Goal: Information Seeking & Learning: Learn about a topic

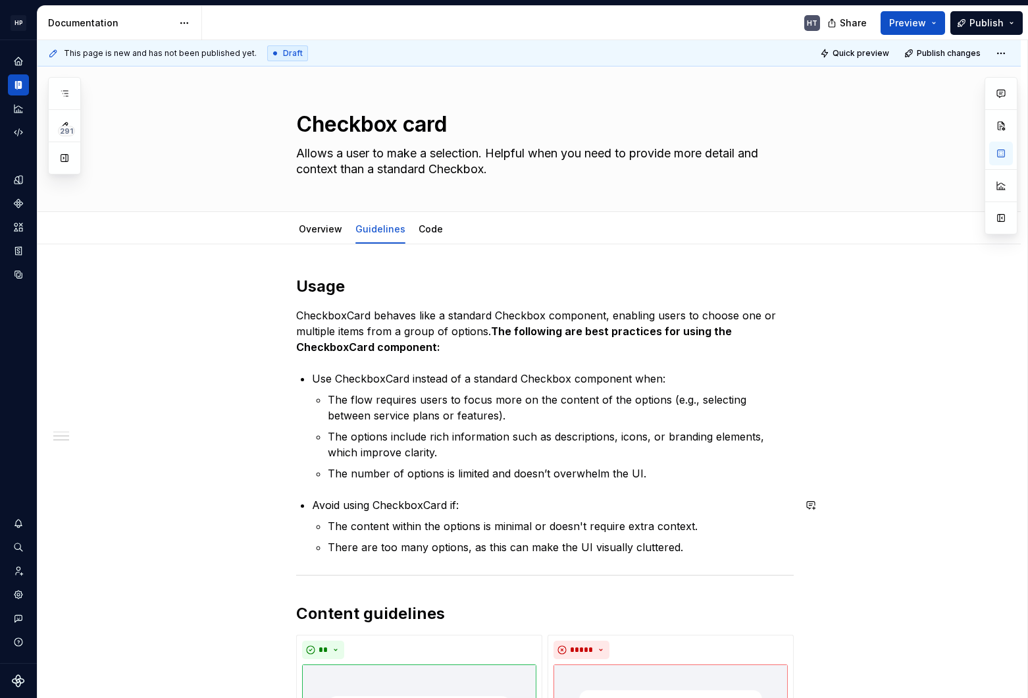
click at [70, 91] on button "button" at bounding box center [65, 94] width 24 height 24
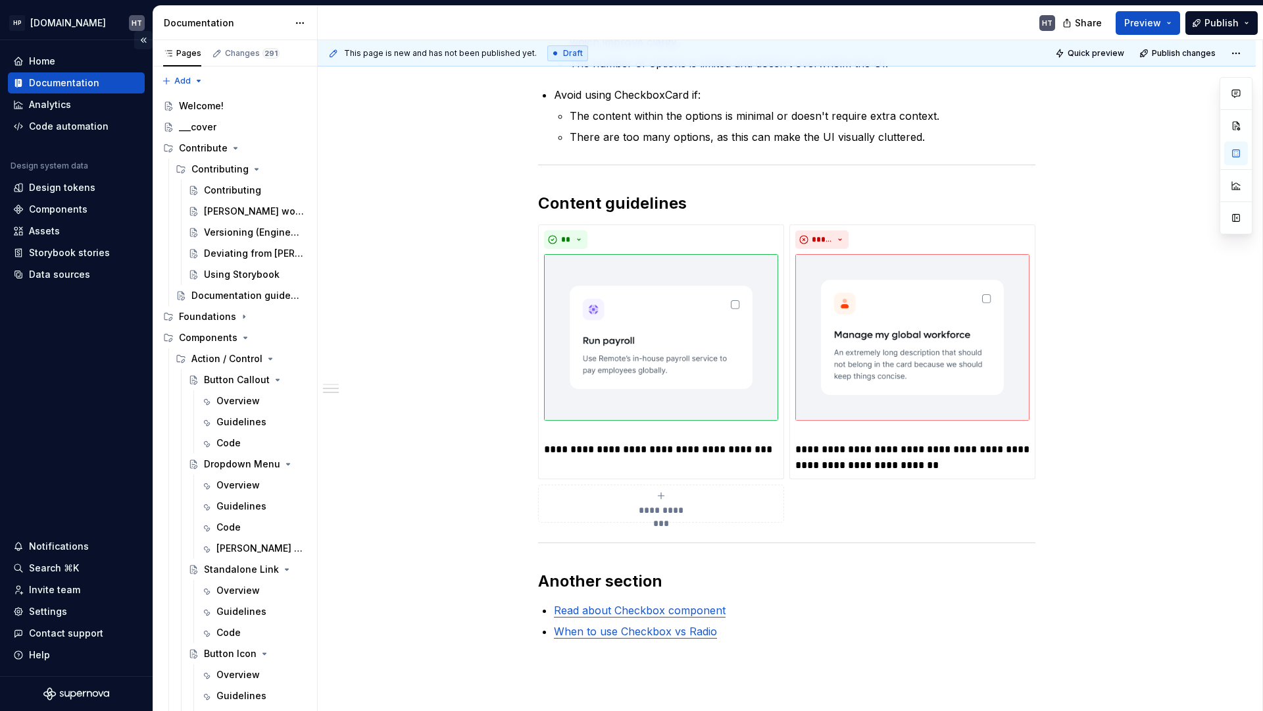
click at [141, 43] on button "Collapse sidebar" at bounding box center [143, 40] width 18 height 18
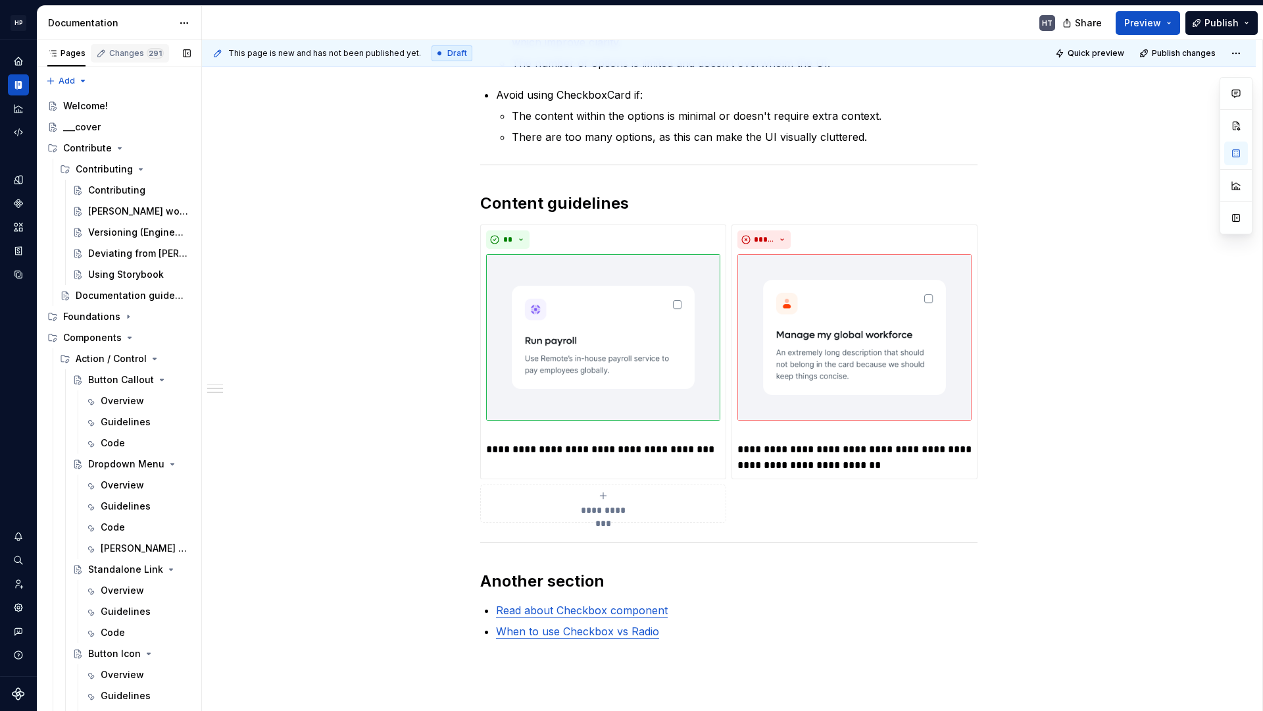
click at [149, 56] on span "291" at bounding box center [155, 53] width 17 height 11
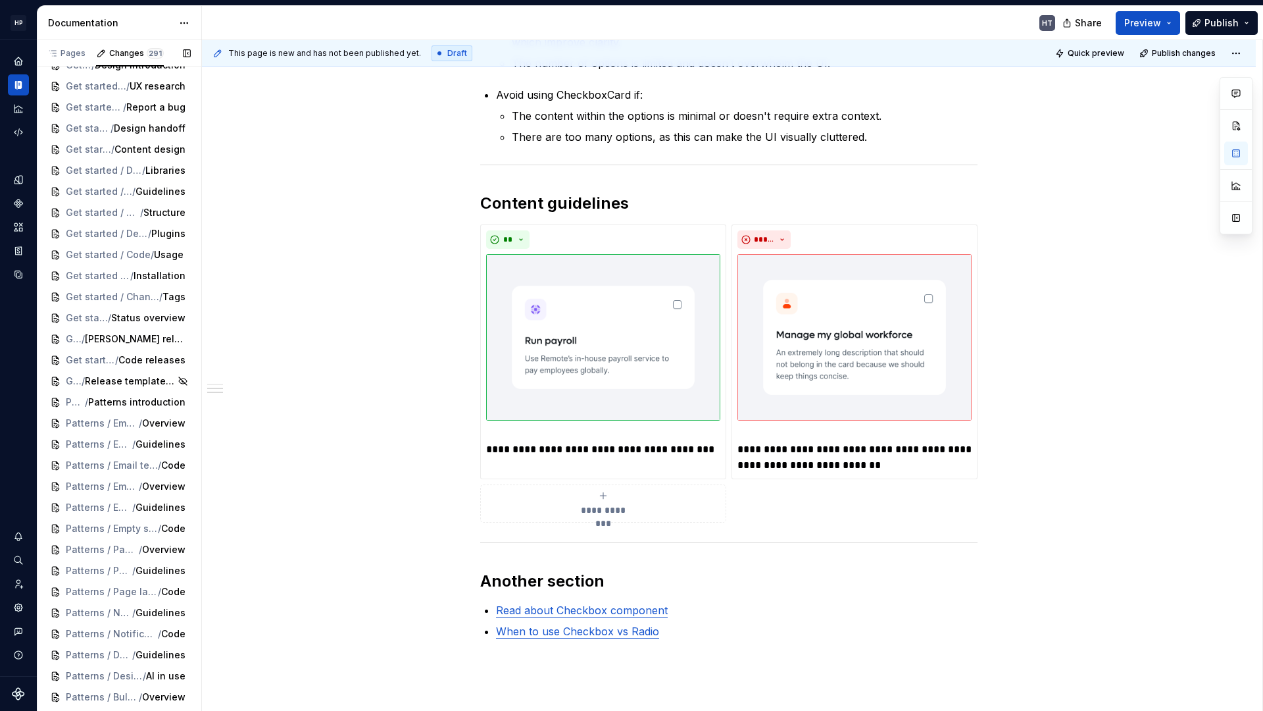
scroll to position [5256, 0]
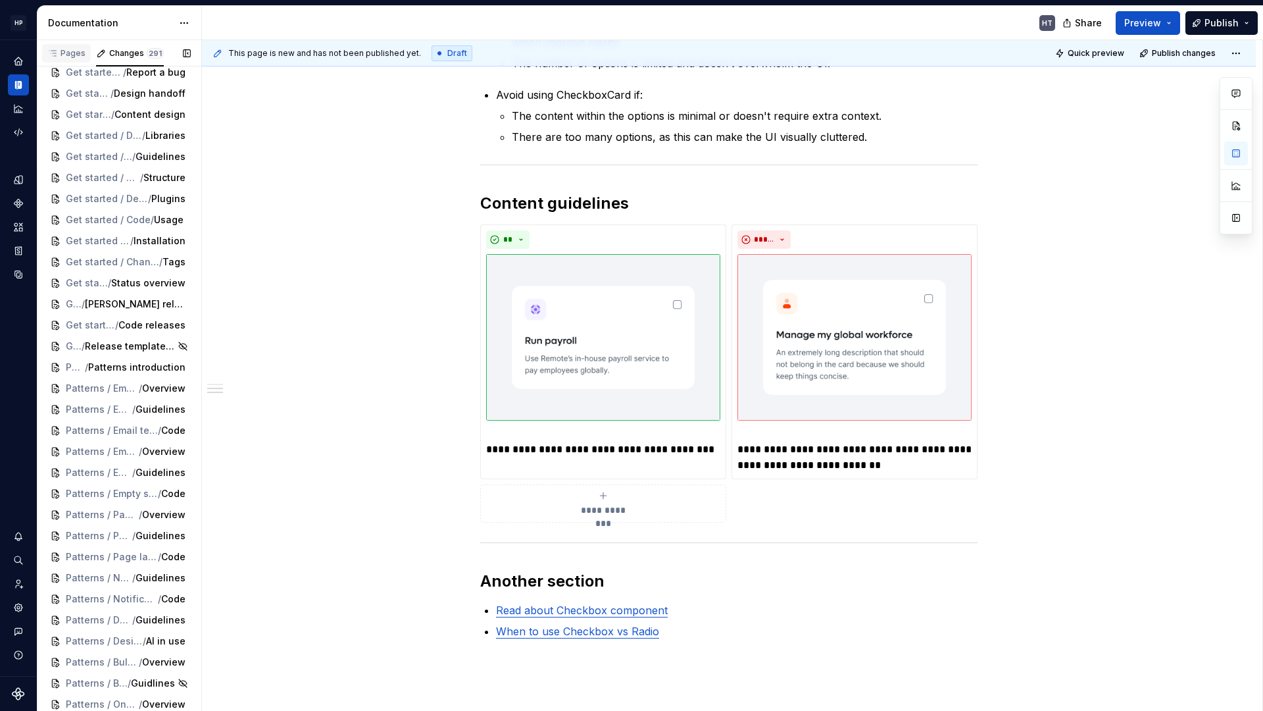
click at [66, 51] on div "Pages" at bounding box center [66, 53] width 38 height 11
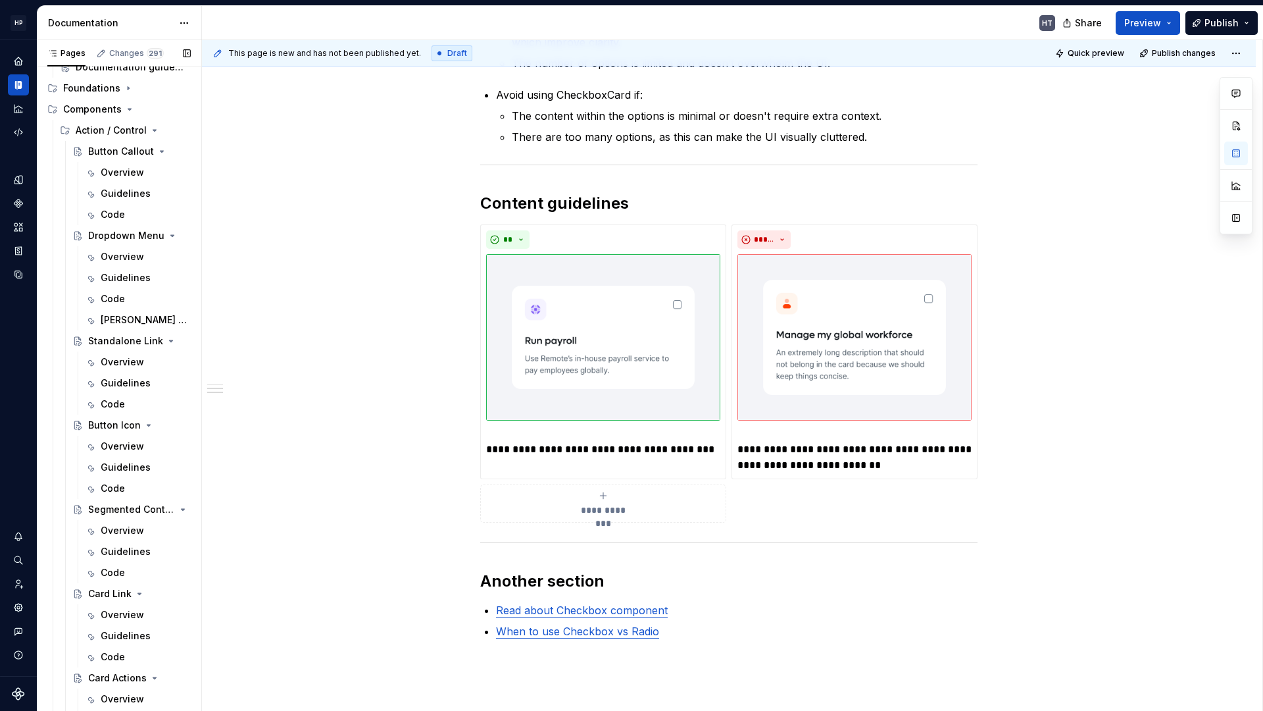
scroll to position [0, 0]
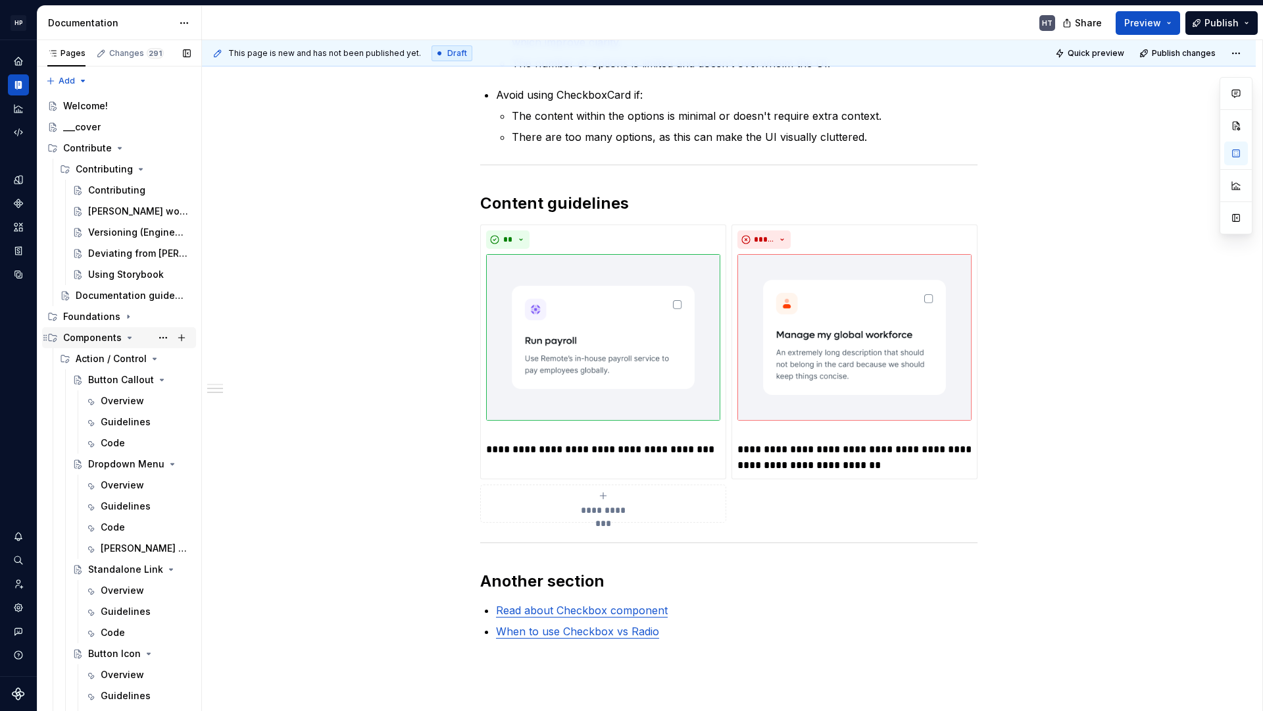
click at [124, 338] on icon "Page tree" at bounding box center [129, 337] width 11 height 11
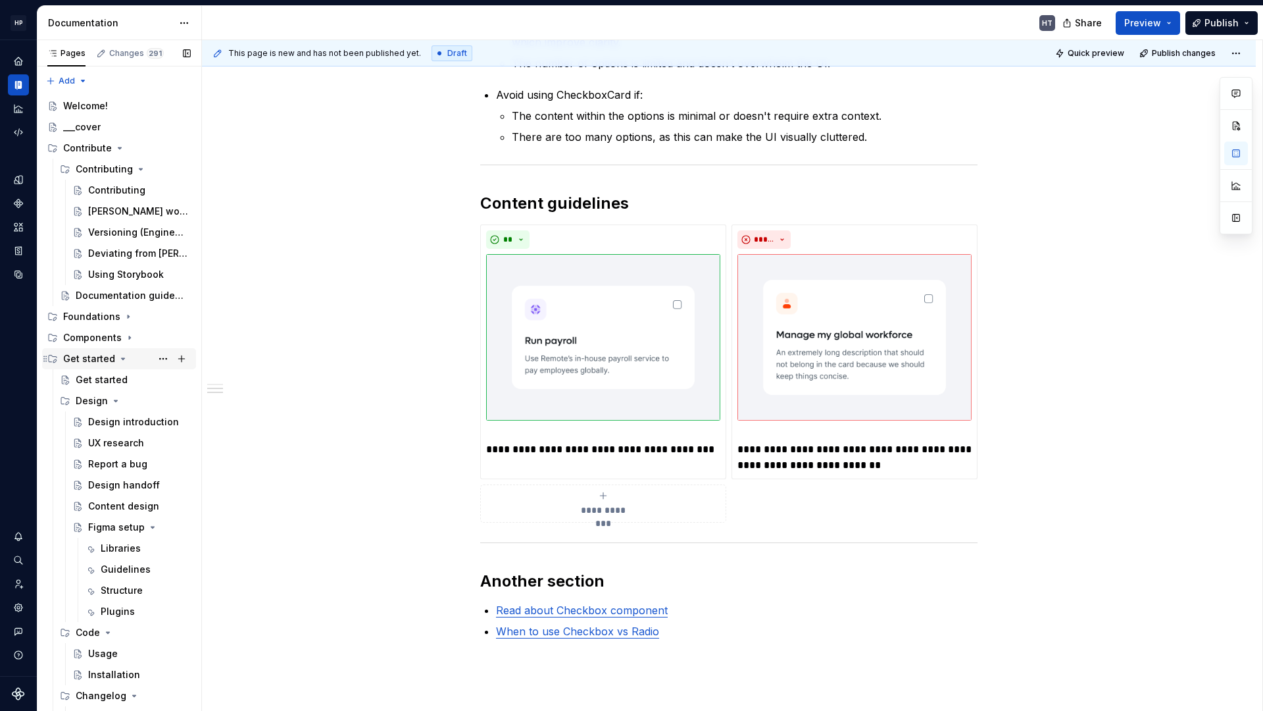
click at [103, 357] on div "Get started" at bounding box center [89, 358] width 52 height 13
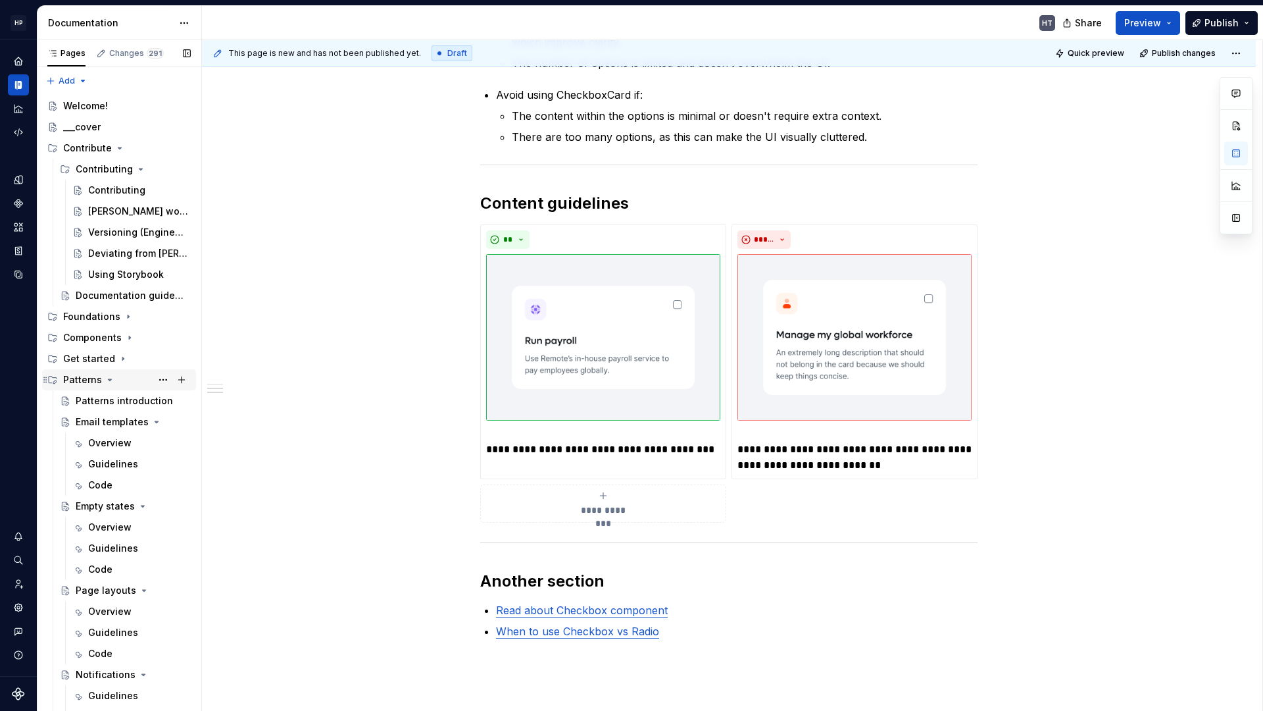
click at [105, 384] on icon "Page tree" at bounding box center [110, 379] width 11 height 11
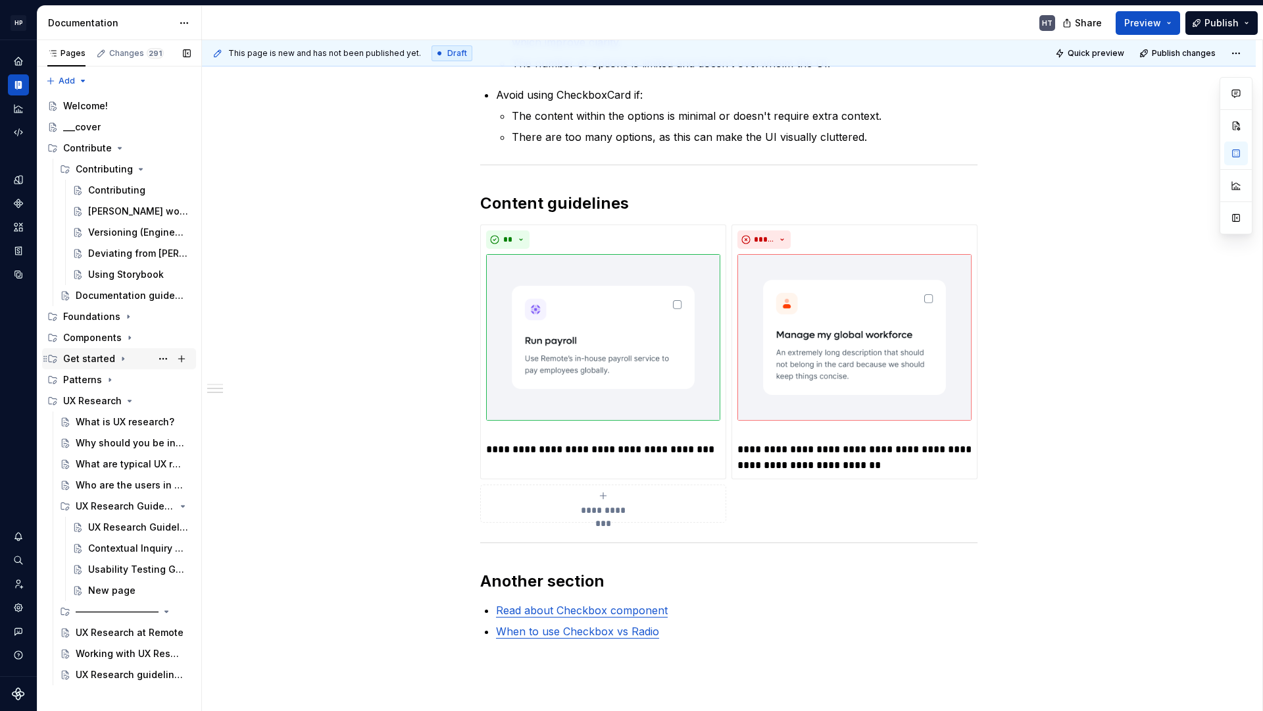
click at [123, 349] on div "Get started" at bounding box center [127, 358] width 128 height 18
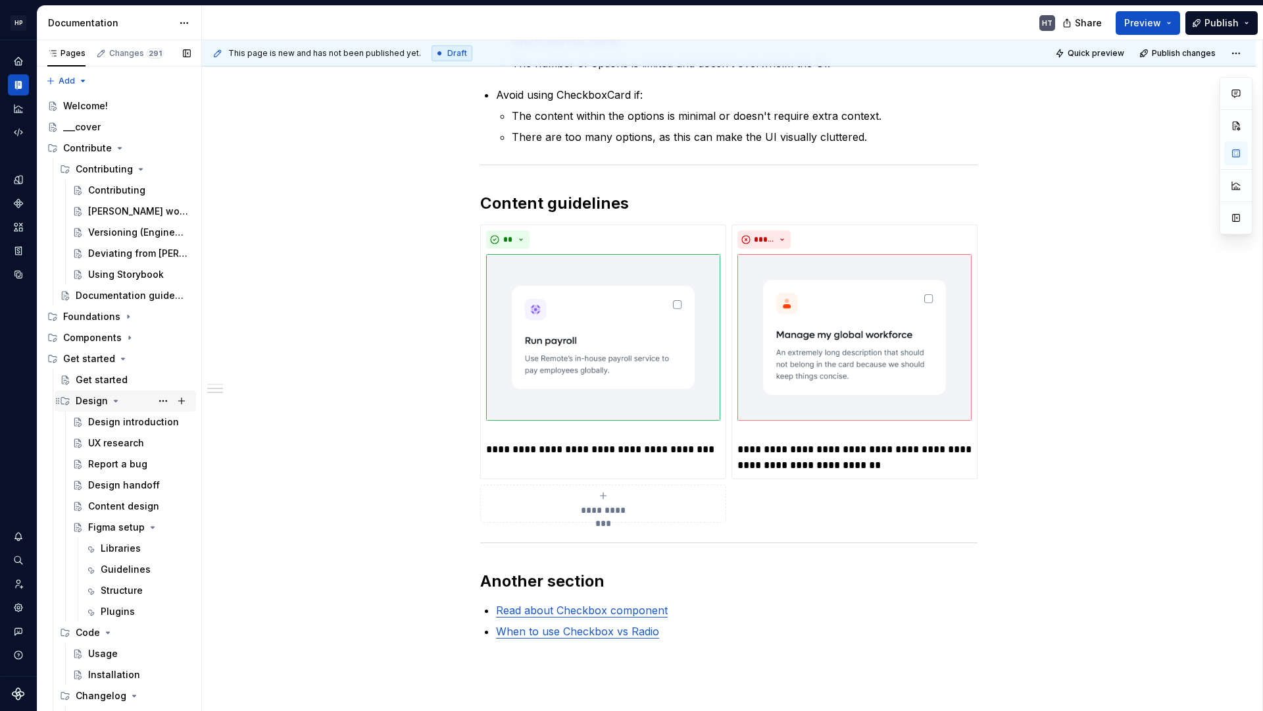
click at [121, 397] on div "Design" at bounding box center [133, 401] width 115 height 18
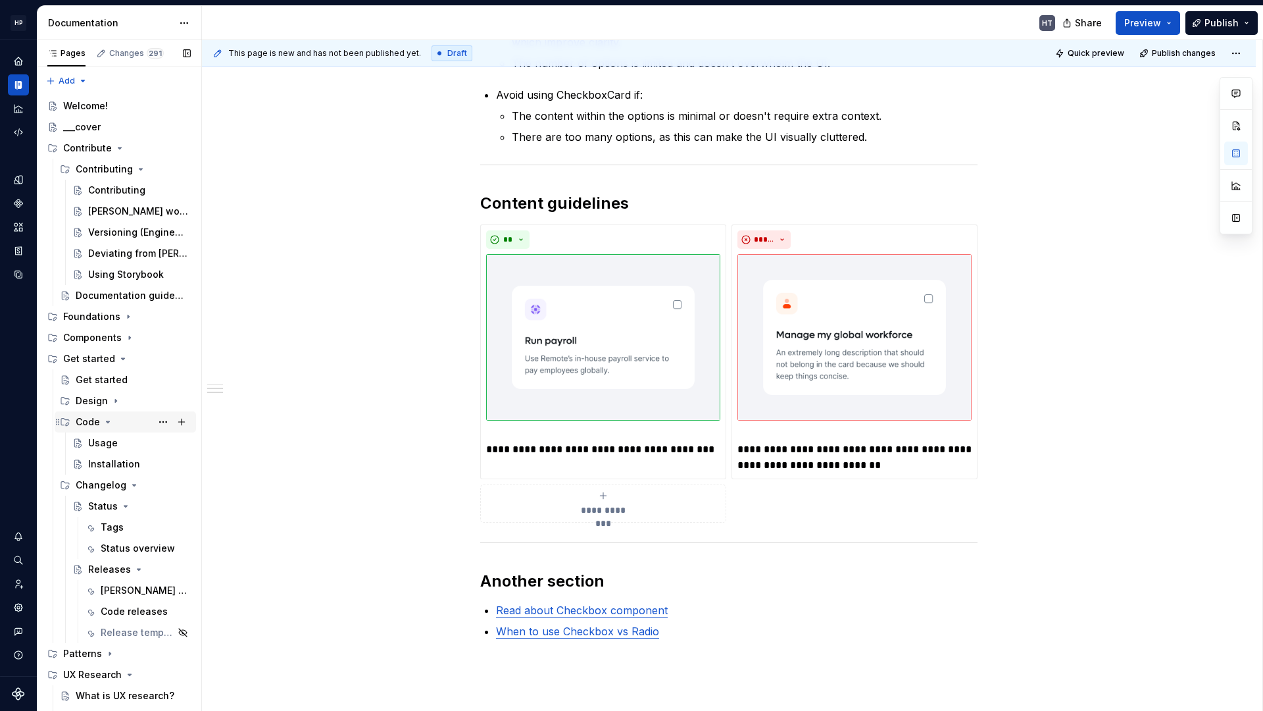
click at [121, 426] on div "Code" at bounding box center [133, 422] width 115 height 18
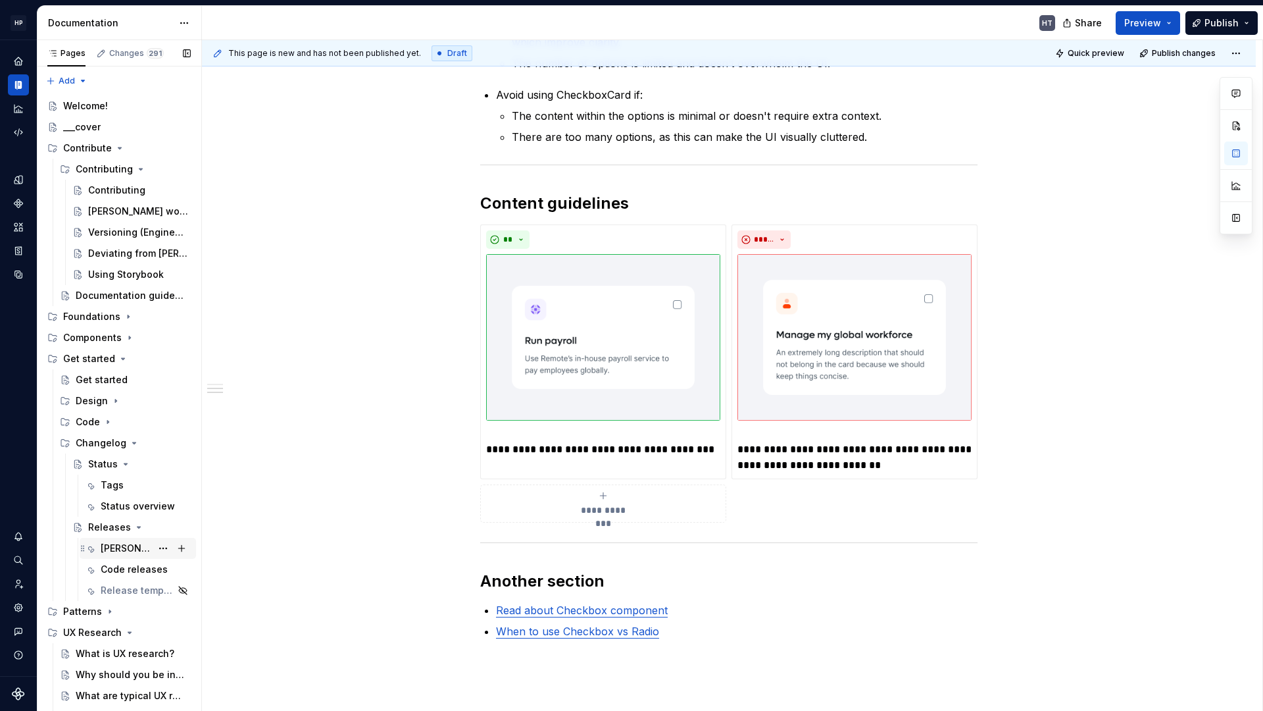
click at [123, 546] on div "[PERSON_NAME] releases" at bounding box center [126, 548] width 51 height 13
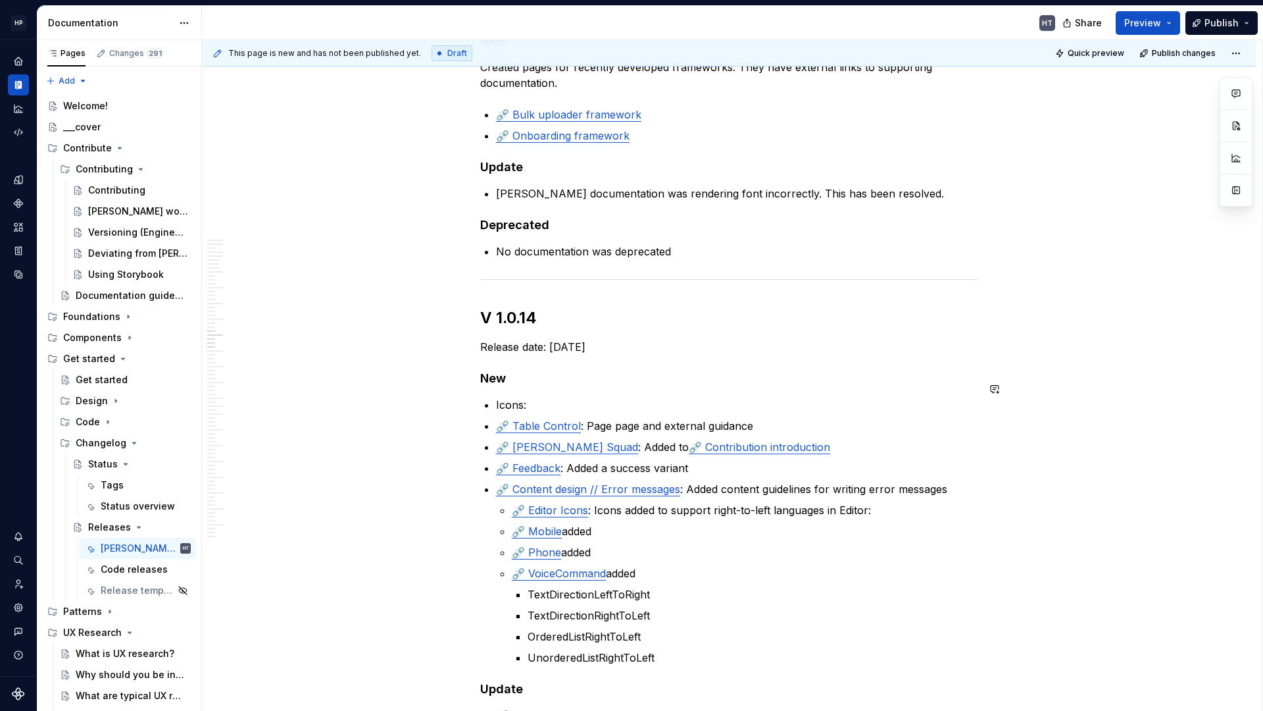
scroll to position [3030, 0]
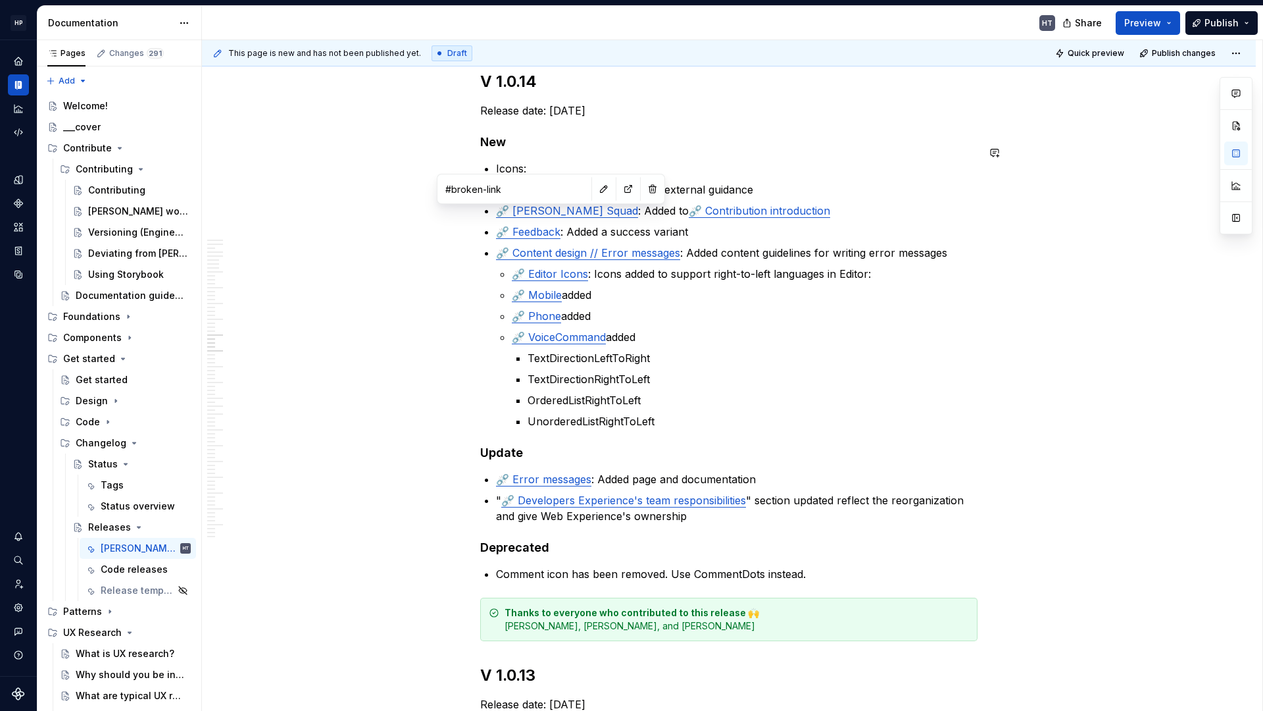
click at [537, 225] on link "⛓️‍💥 Feedback" at bounding box center [528, 231] width 64 height 13
click at [537, 246] on link "⛓️‍💥 Content design // Error messages" at bounding box center [588, 252] width 184 height 13
click at [541, 267] on link "⛓️‍💥 Editor Icons" at bounding box center [550, 273] width 76 height 13
click at [113, 571] on div "Code releases" at bounding box center [126, 569] width 51 height 13
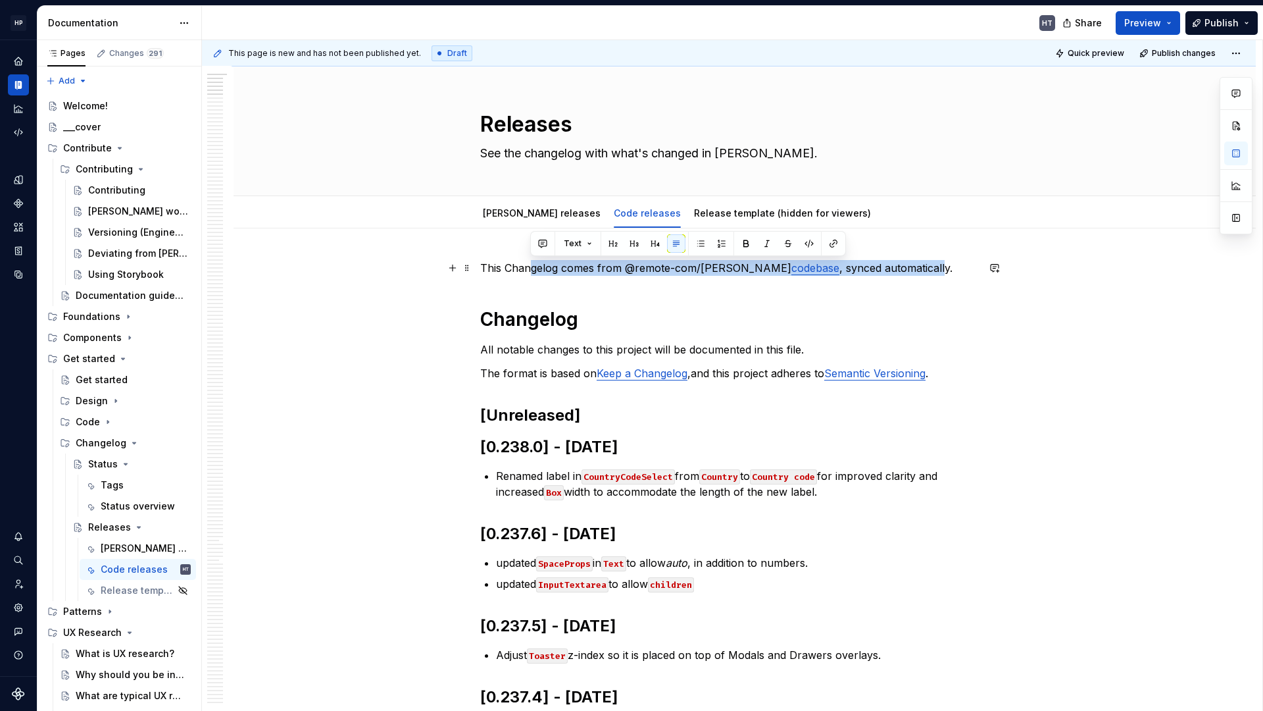
drag, startPoint x: 527, startPoint y: 261, endPoint x: 930, endPoint y: 259, distance: 402.7
click at [926, 261] on p "This Changelog comes from @remote-com/[PERSON_NAME] codebase , synced automatic…" at bounding box center [728, 268] width 497 height 16
click at [851, 274] on p "This Changelog comes from @remote-com/[PERSON_NAME] codebase , synced automatic…" at bounding box center [728, 268] width 497 height 16
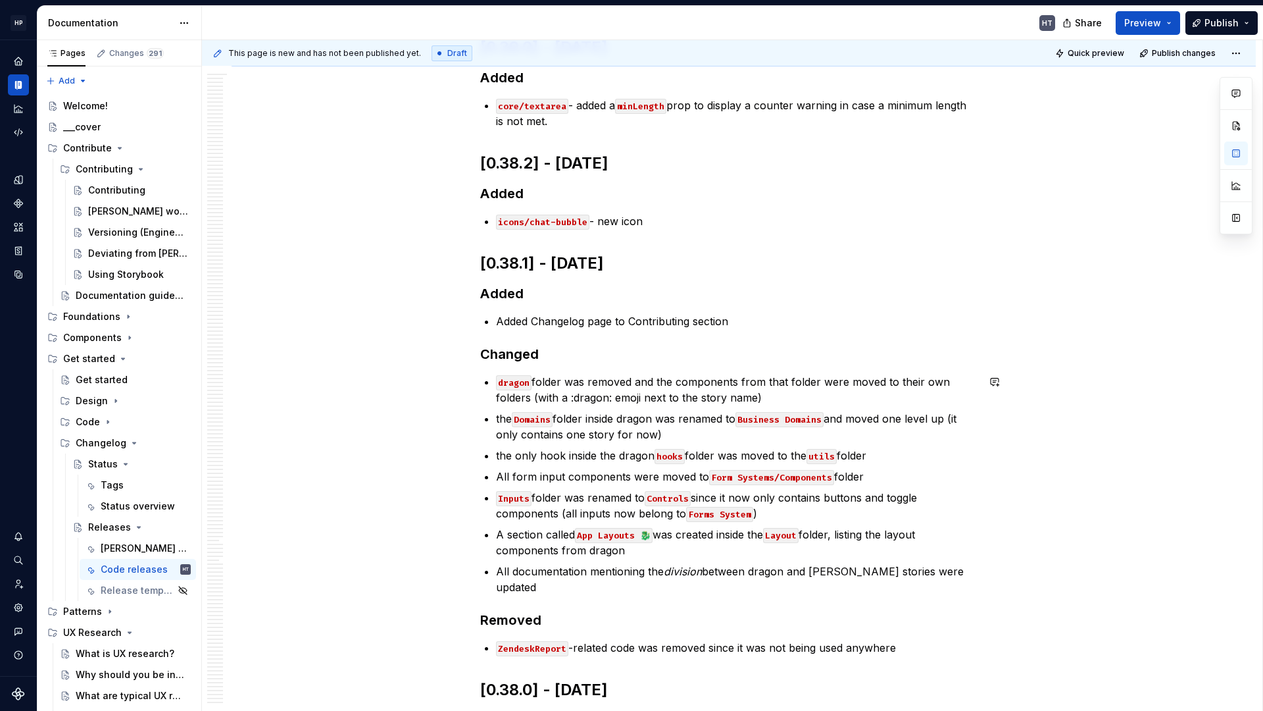
scroll to position [37032, 0]
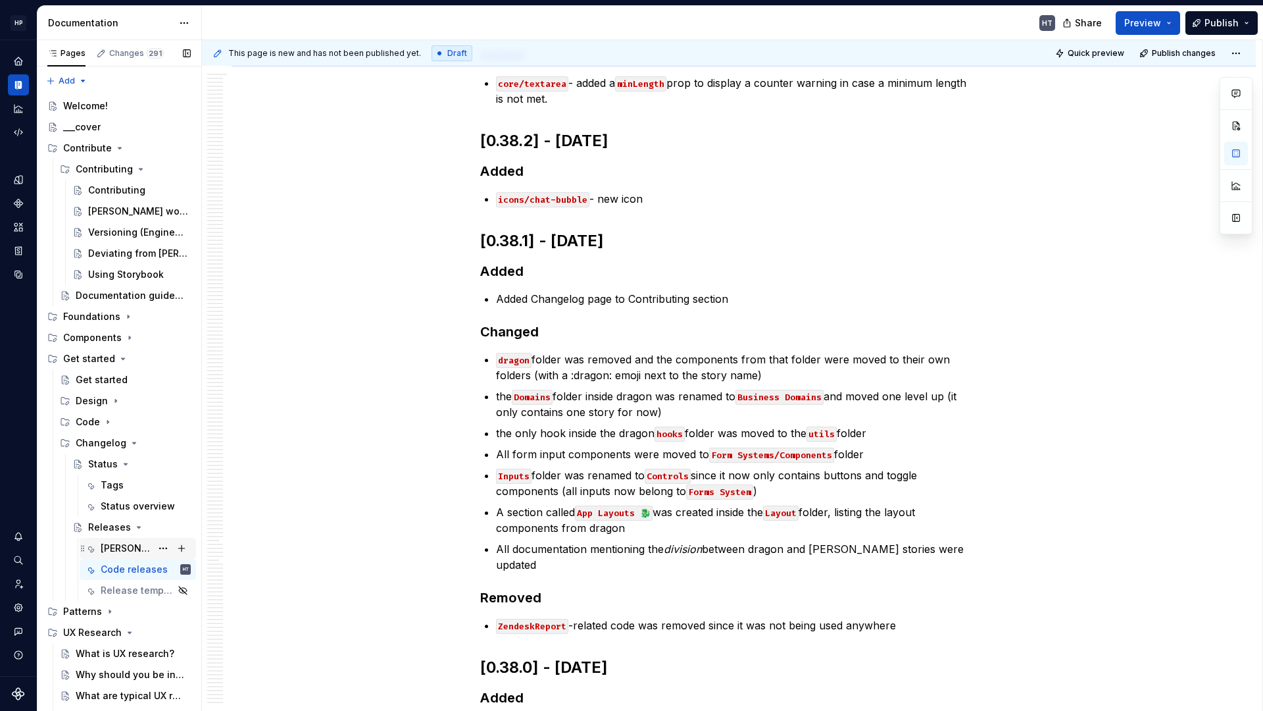
click at [118, 547] on div "[PERSON_NAME] releases" at bounding box center [126, 548] width 51 height 13
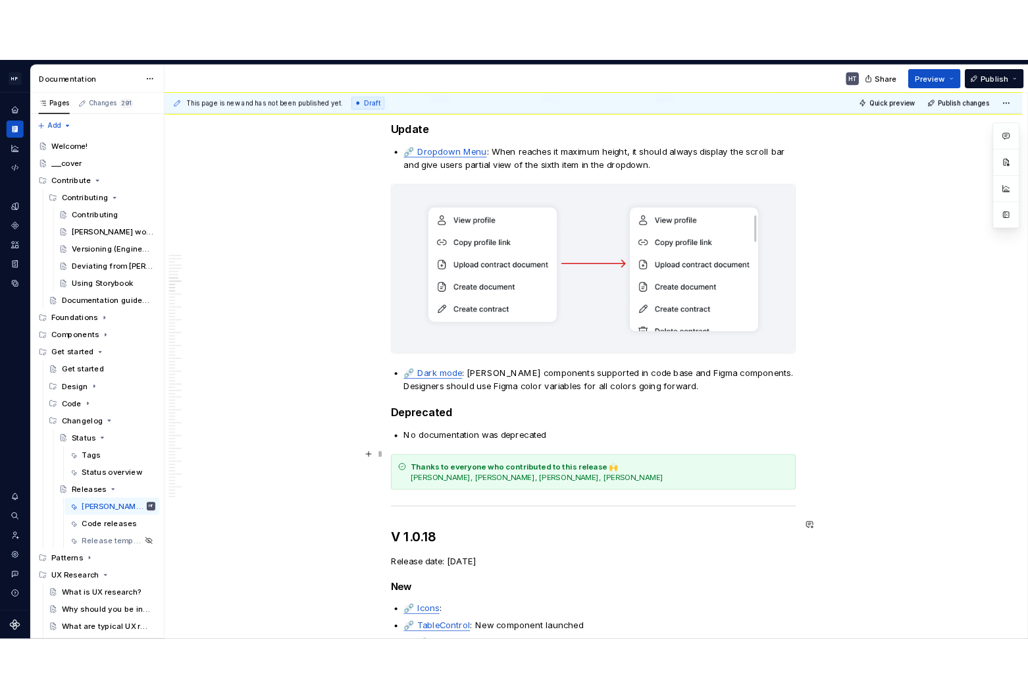
scroll to position [811, 0]
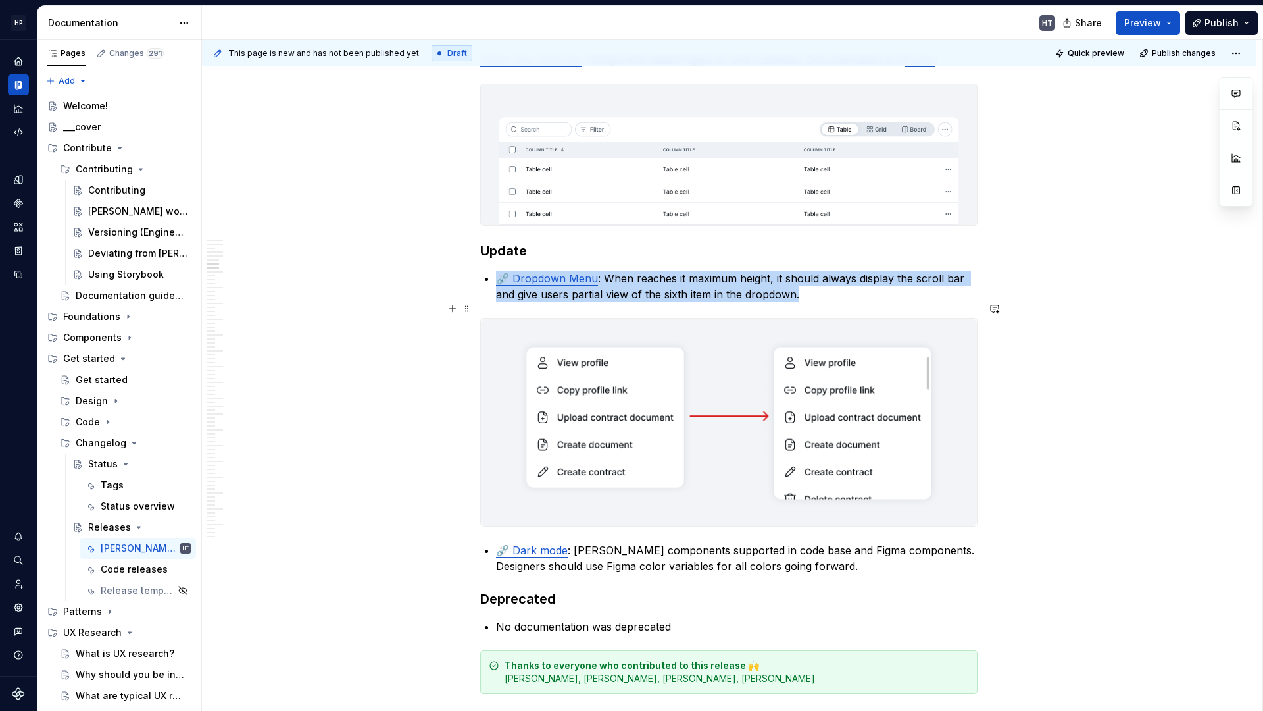
click at [635, 383] on img at bounding box center [729, 422] width 496 height 208
click at [122, 572] on div "Code releases" at bounding box center [126, 569] width 51 height 13
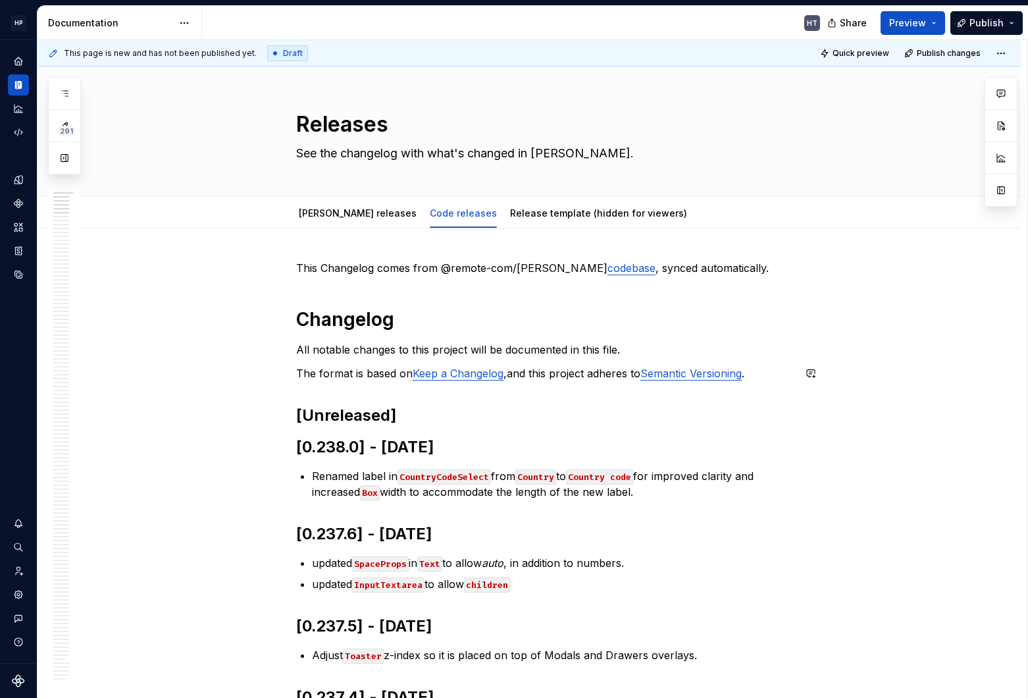
click at [343, 330] on h1 "Changelog" at bounding box center [544, 319] width 497 height 24
click at [222, 220] on div "[PERSON_NAME] releases Code releases Release template (hidden for viewers) Add …" at bounding box center [545, 213] width 846 height 29
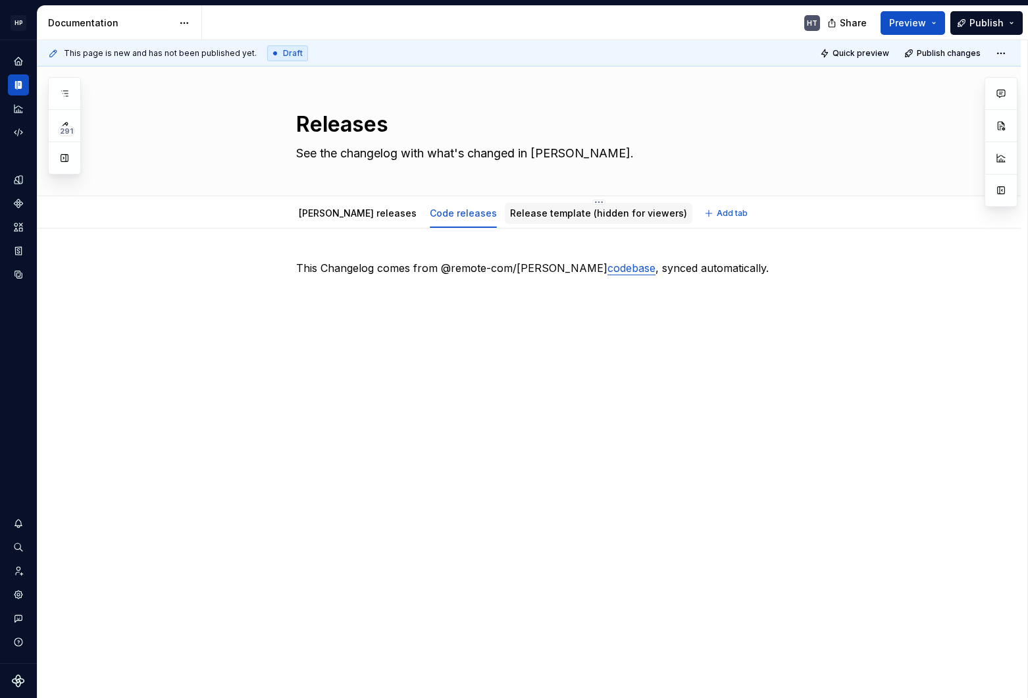
click at [530, 219] on div "Release template (hidden for viewers)" at bounding box center [598, 213] width 177 height 13
click at [510, 214] on link "Release template (hidden for viewers)" at bounding box center [598, 212] width 177 height 11
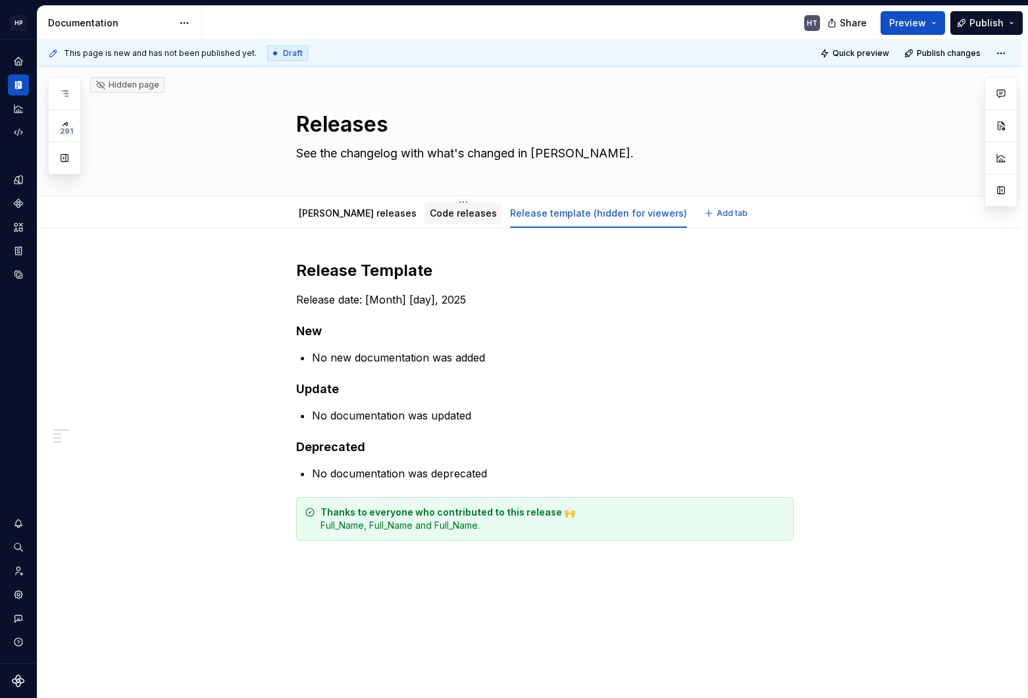
click at [430, 210] on link "Code releases" at bounding box center [463, 212] width 67 height 11
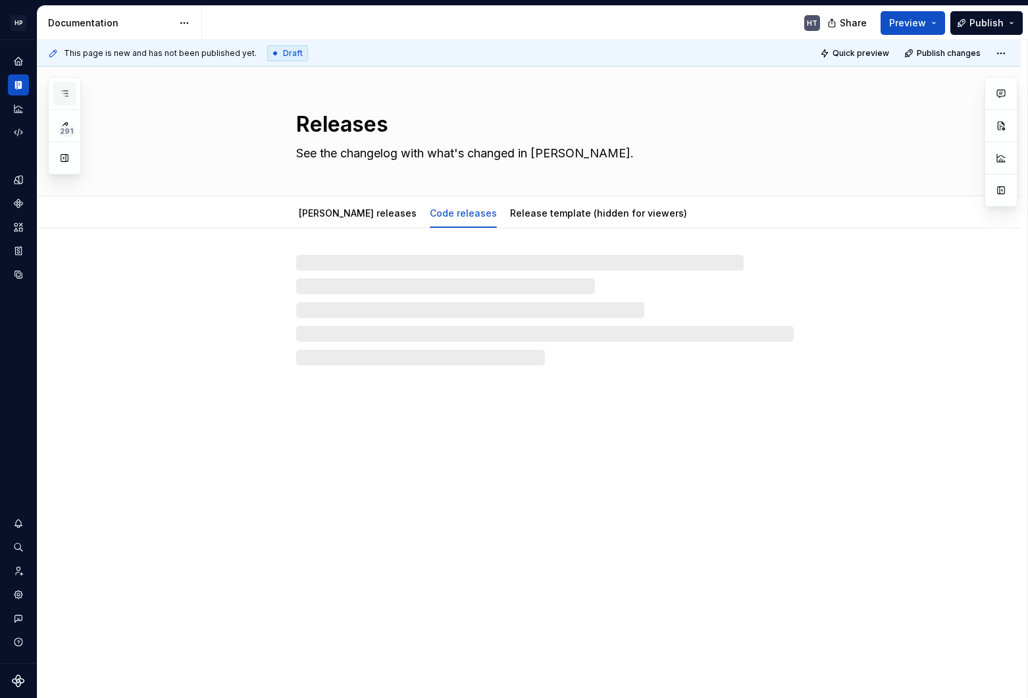
click at [71, 89] on button "button" at bounding box center [65, 94] width 24 height 24
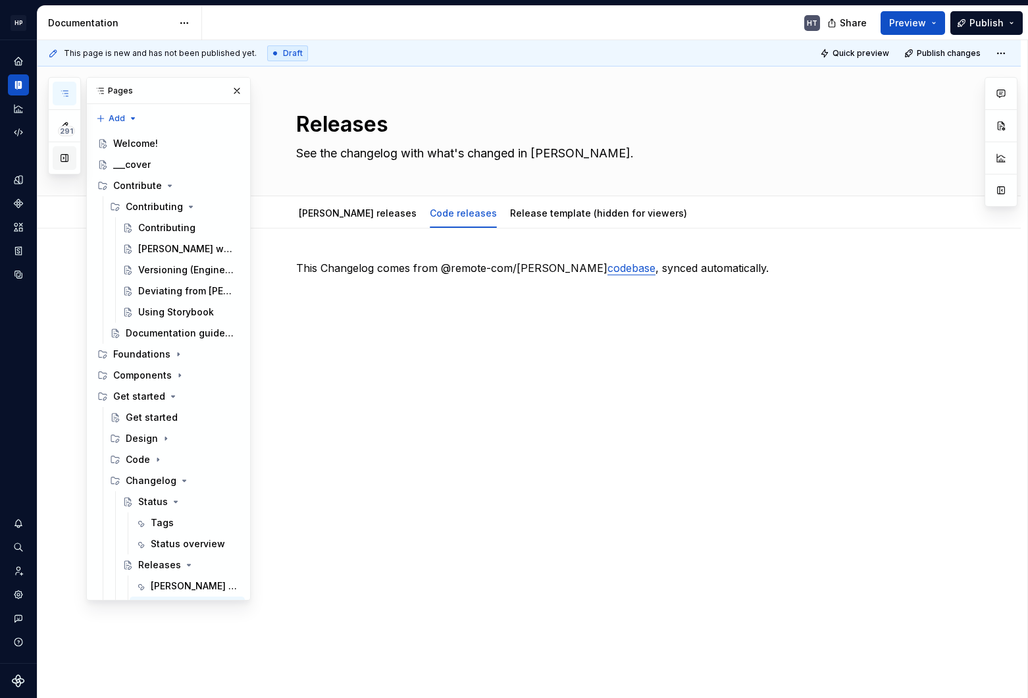
click at [65, 163] on button "button" at bounding box center [65, 158] width 24 height 24
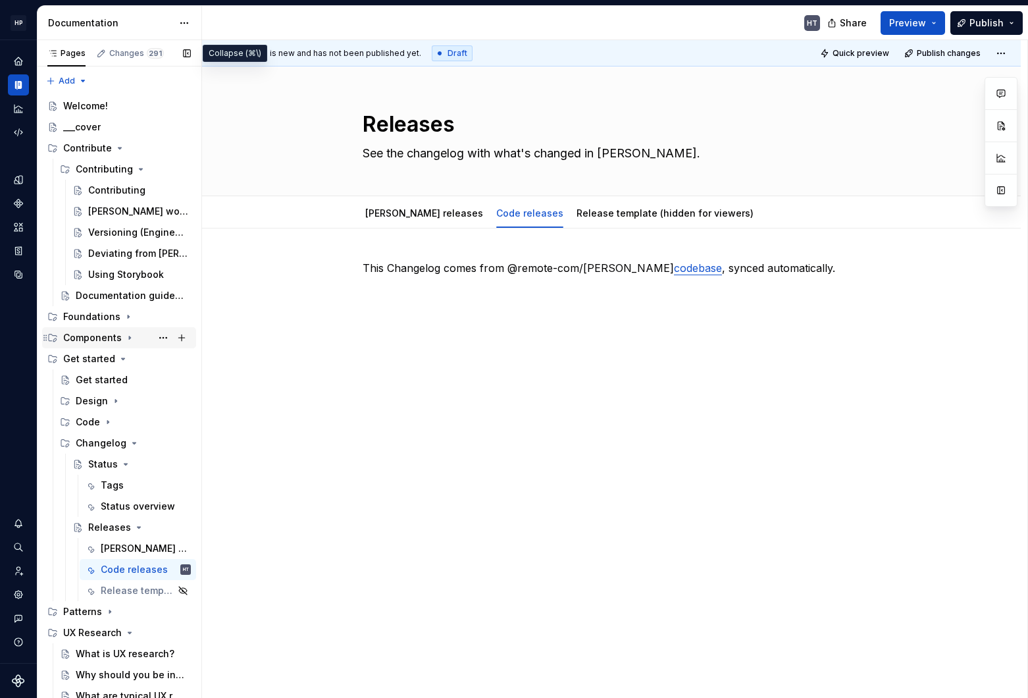
scroll to position [216, 0]
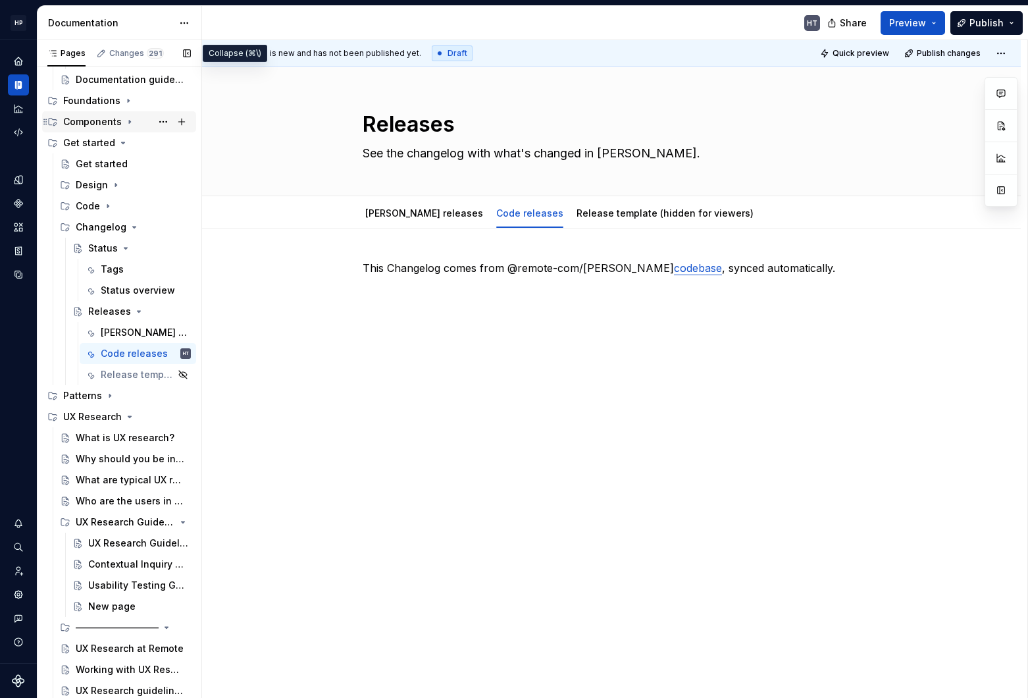
click at [100, 123] on div "Components" at bounding box center [92, 121] width 59 height 13
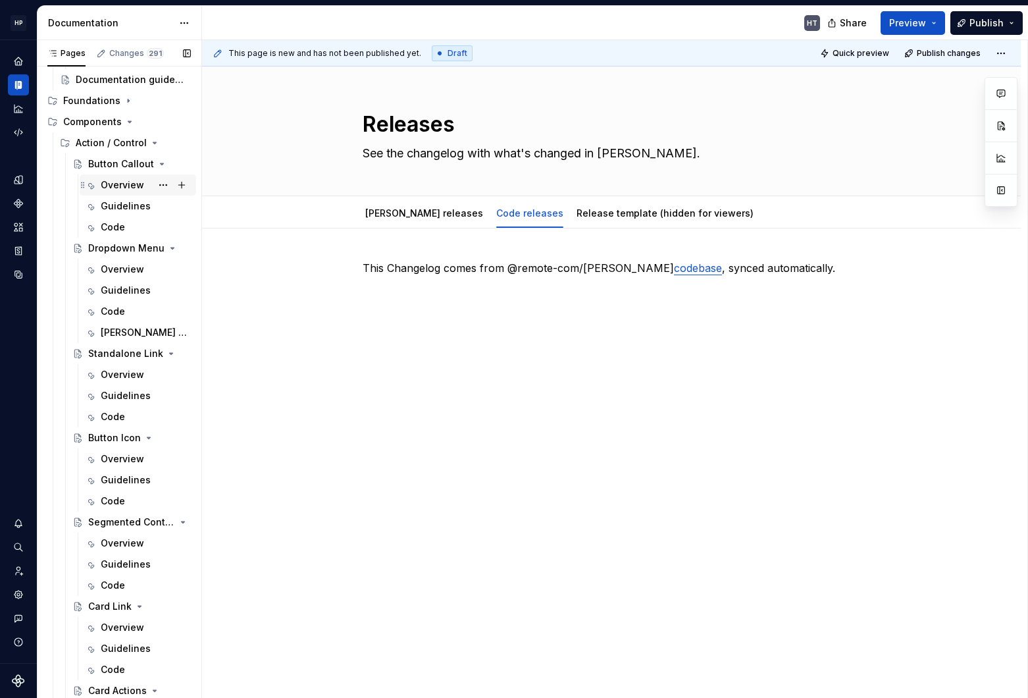
click at [111, 180] on div "Overview" at bounding box center [122, 184] width 43 height 13
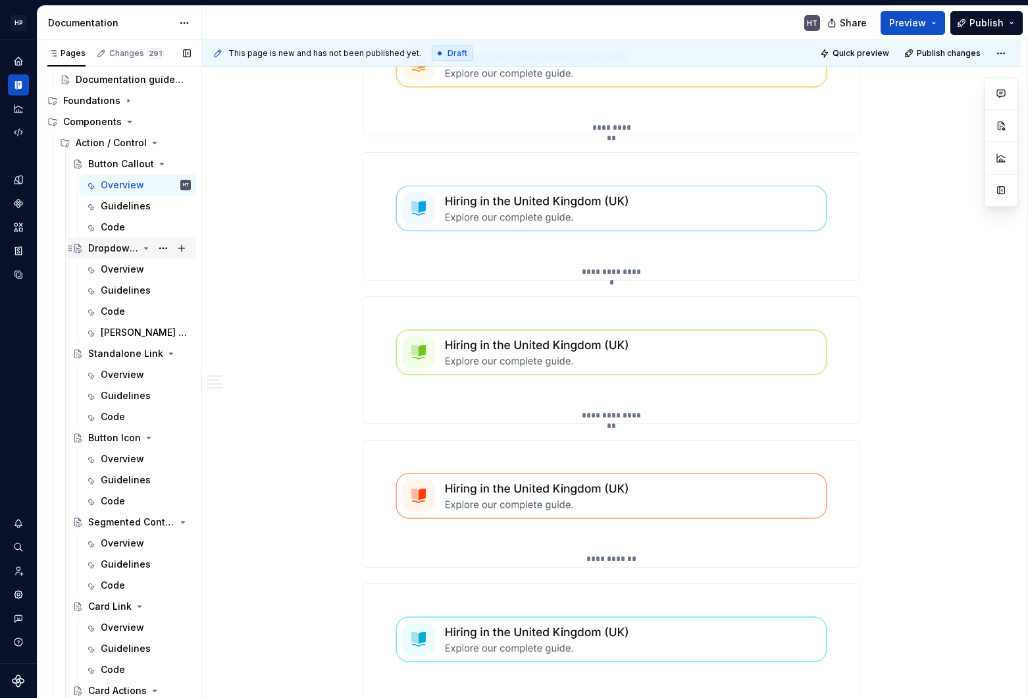
scroll to position [1246, 0]
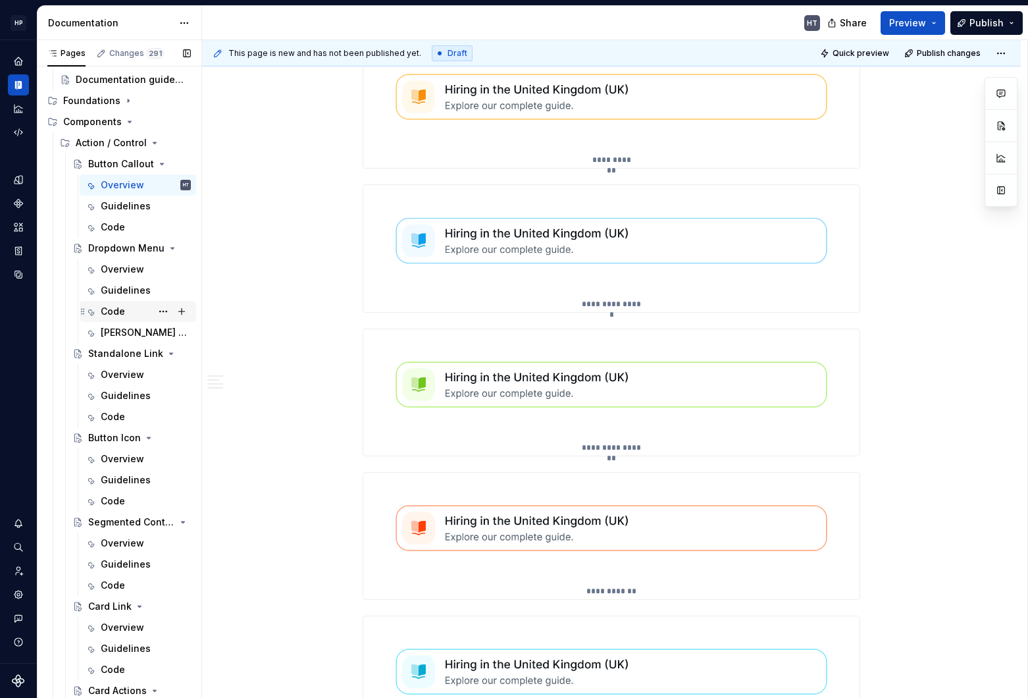
click at [118, 307] on div "Code" at bounding box center [113, 311] width 24 height 13
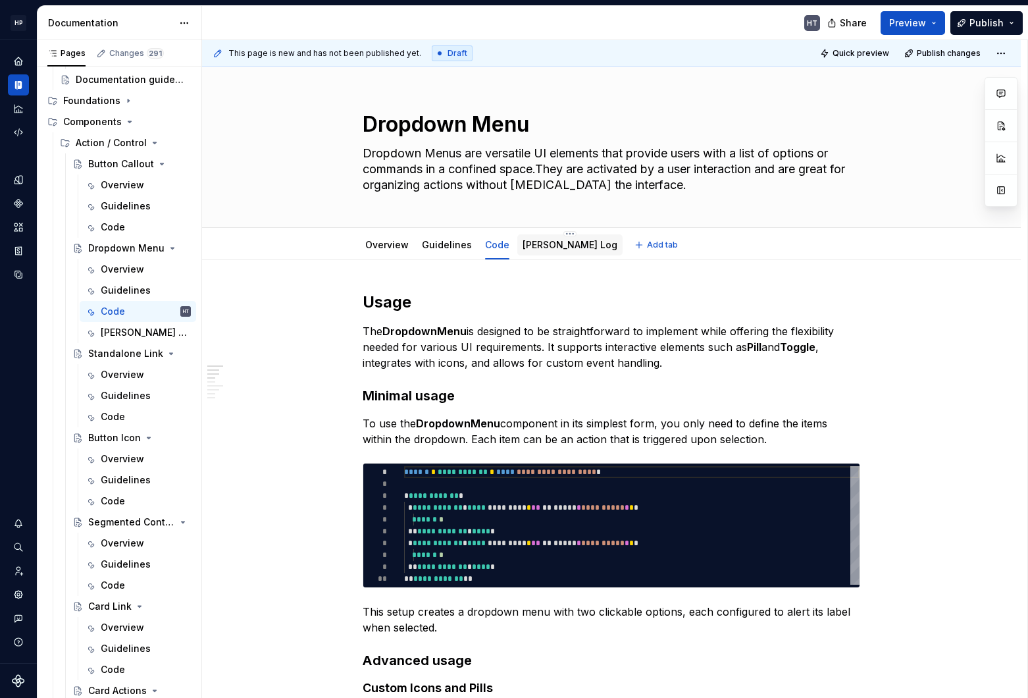
click at [538, 249] on link "[PERSON_NAME] Log" at bounding box center [569, 244] width 95 height 11
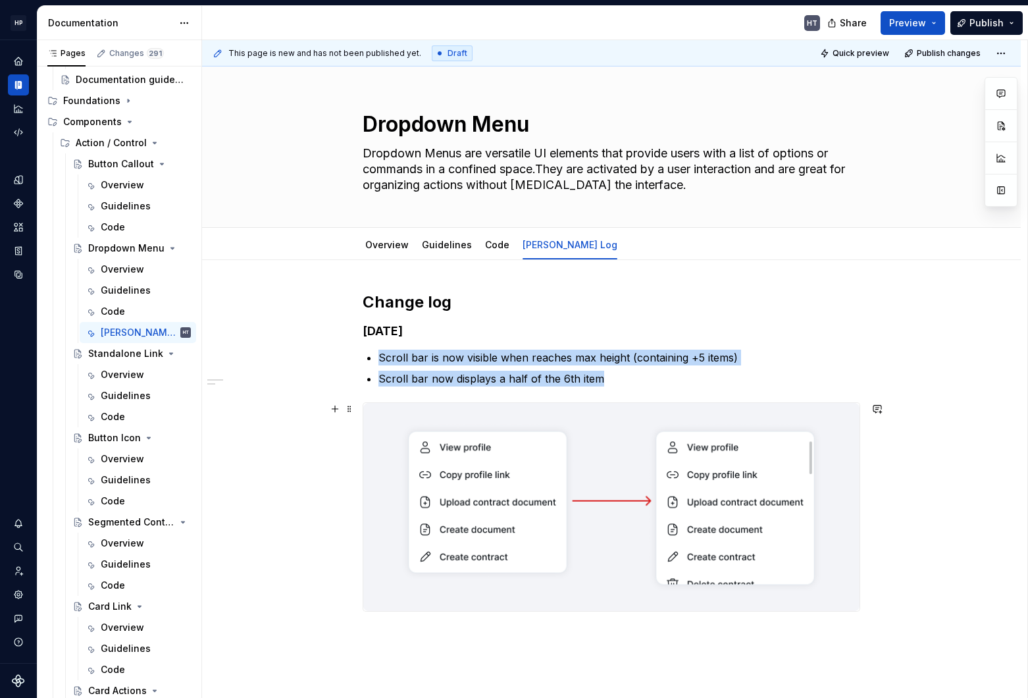
click at [512, 449] on img at bounding box center [611, 507] width 496 height 208
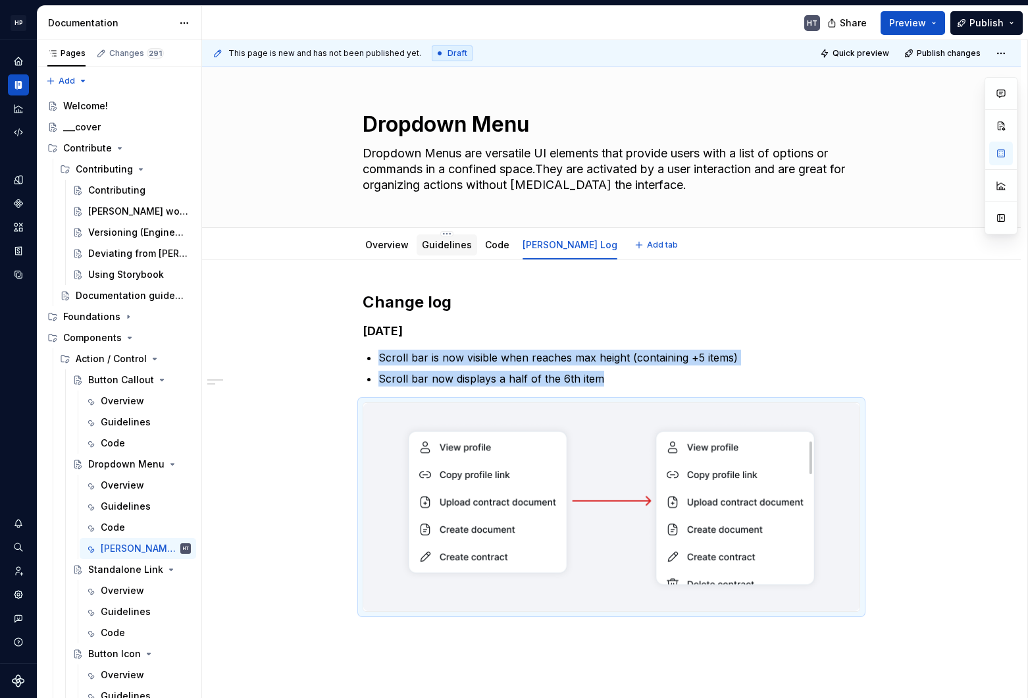
click at [451, 245] on link "Guidelines" at bounding box center [447, 244] width 50 height 11
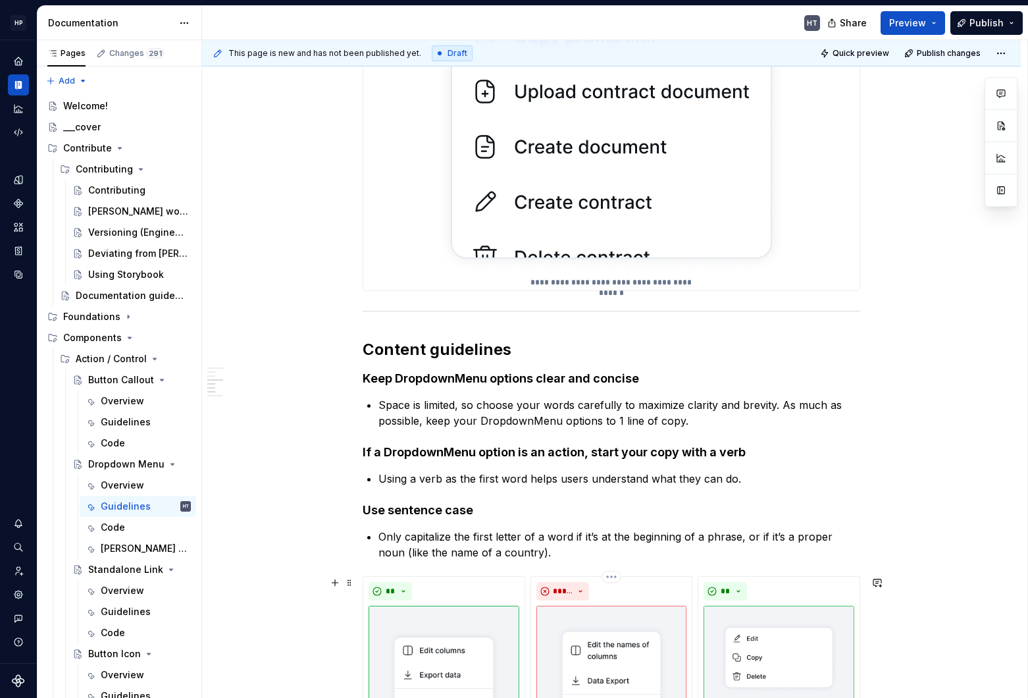
scroll to position [1719, 0]
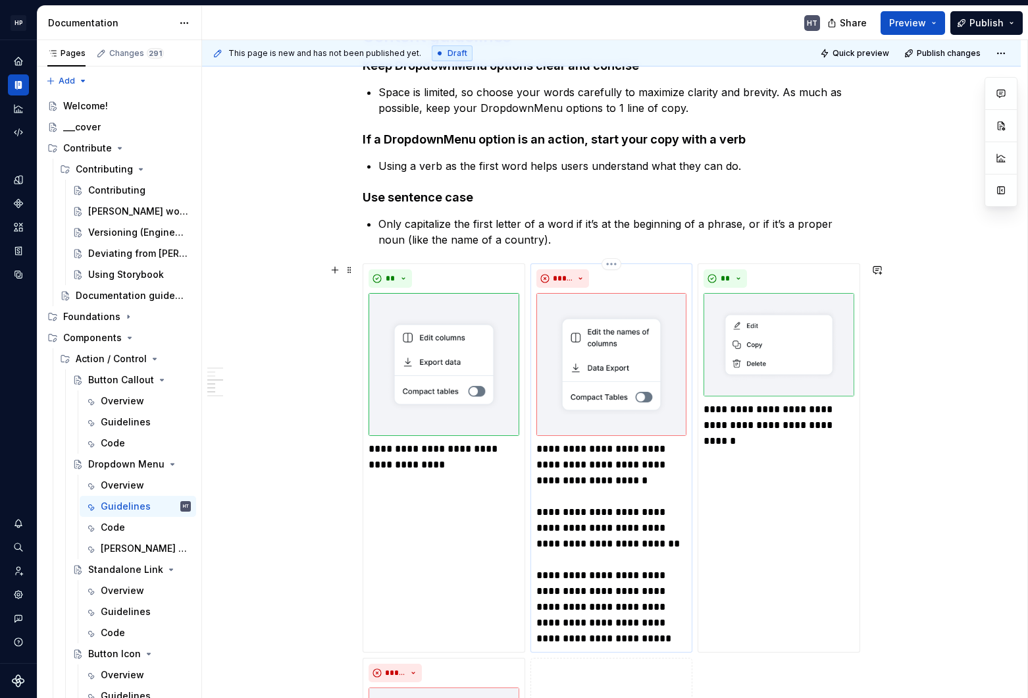
click at [648, 330] on img at bounding box center [611, 364] width 151 height 143
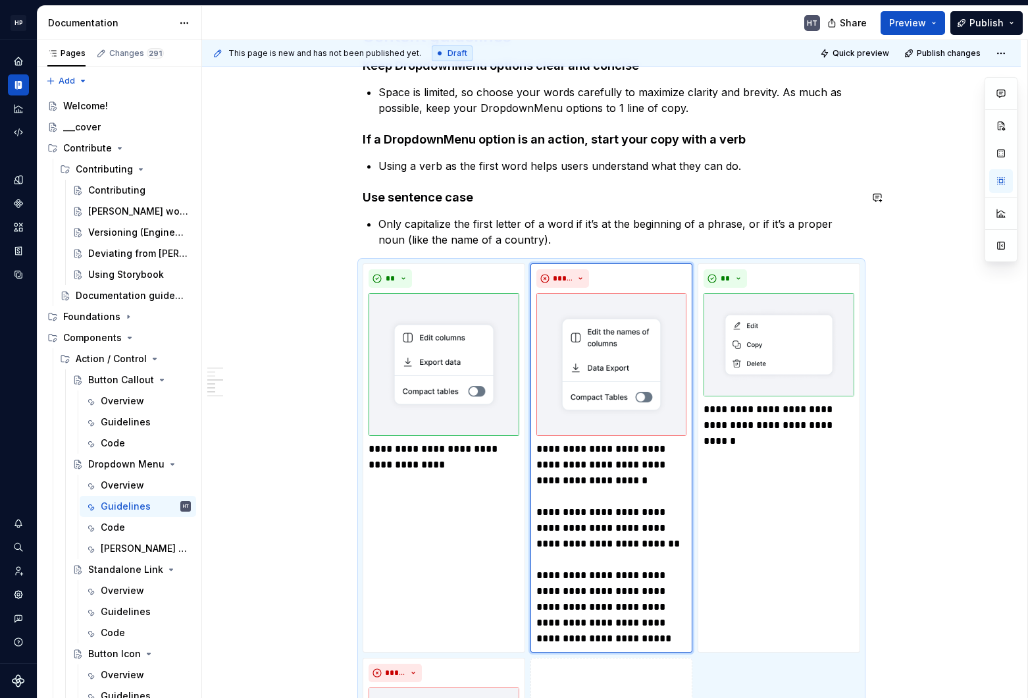
click at [705, 190] on h4 "Use sentence case" at bounding box center [611, 198] width 497 height 16
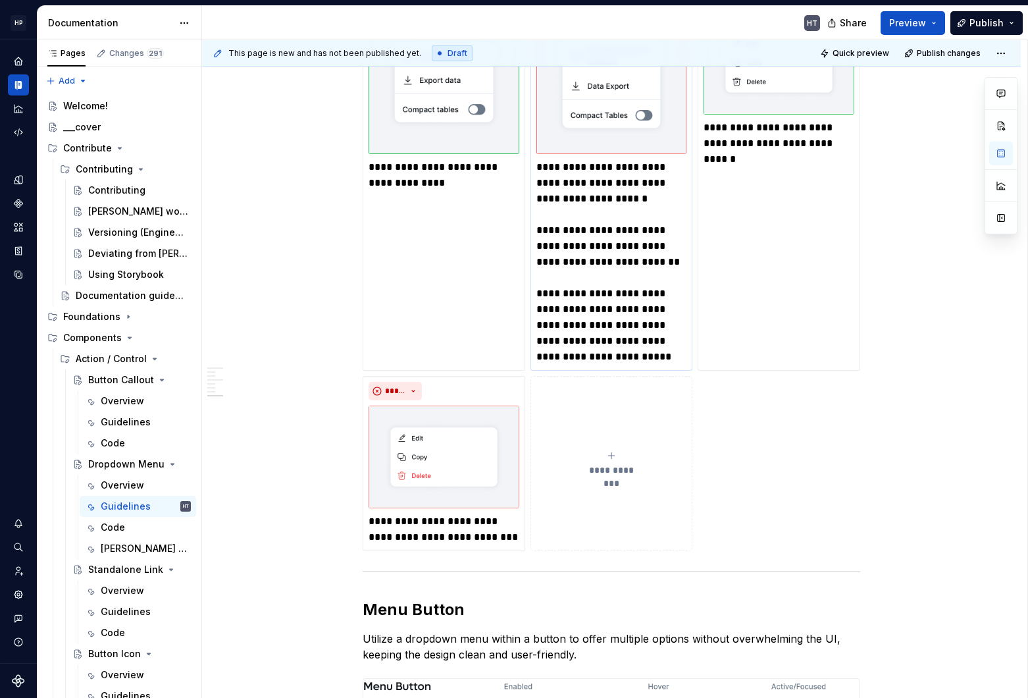
scroll to position [2019, 0]
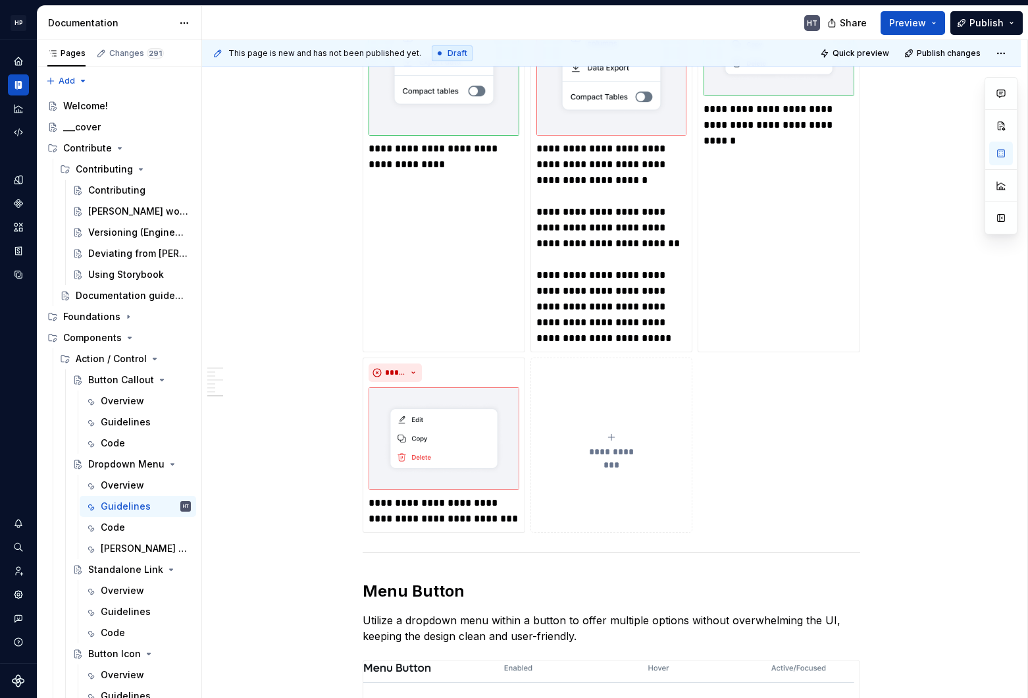
click at [752, 463] on div "**********" at bounding box center [611, 247] width 497 height 569
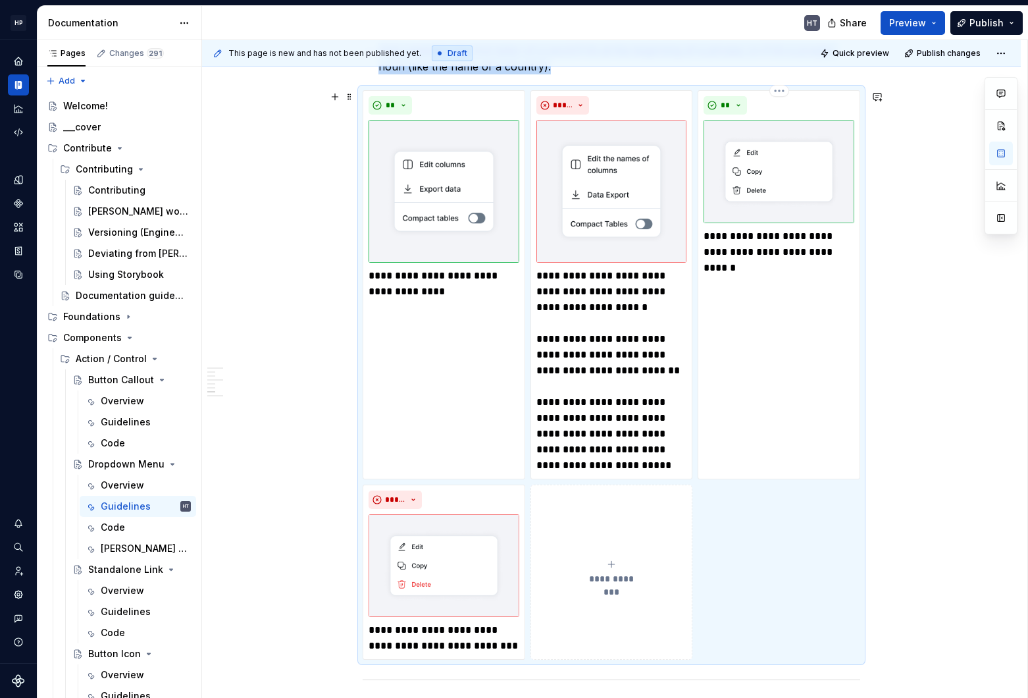
scroll to position [1901, 0]
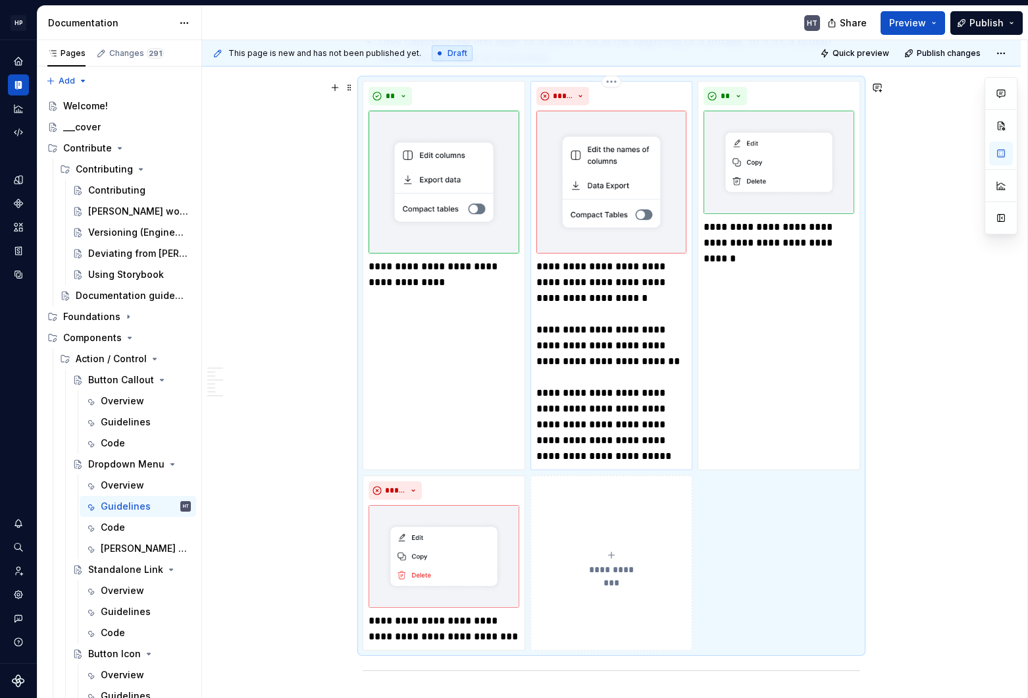
click at [567, 319] on p "**********" at bounding box center [611, 361] width 151 height 205
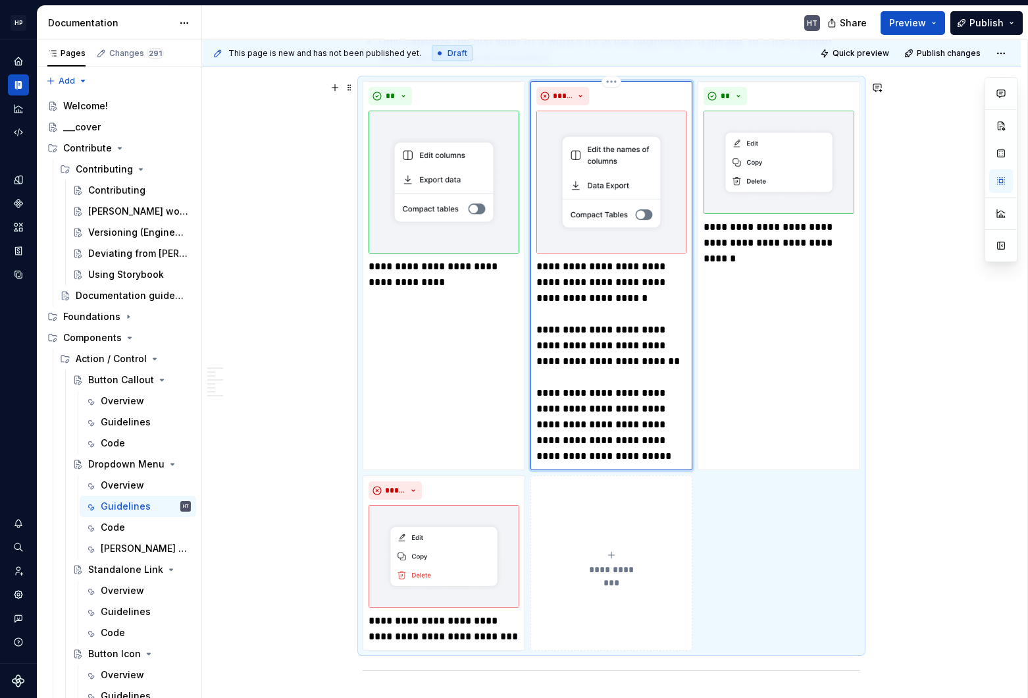
click at [584, 309] on p "**********" at bounding box center [611, 361] width 151 height 205
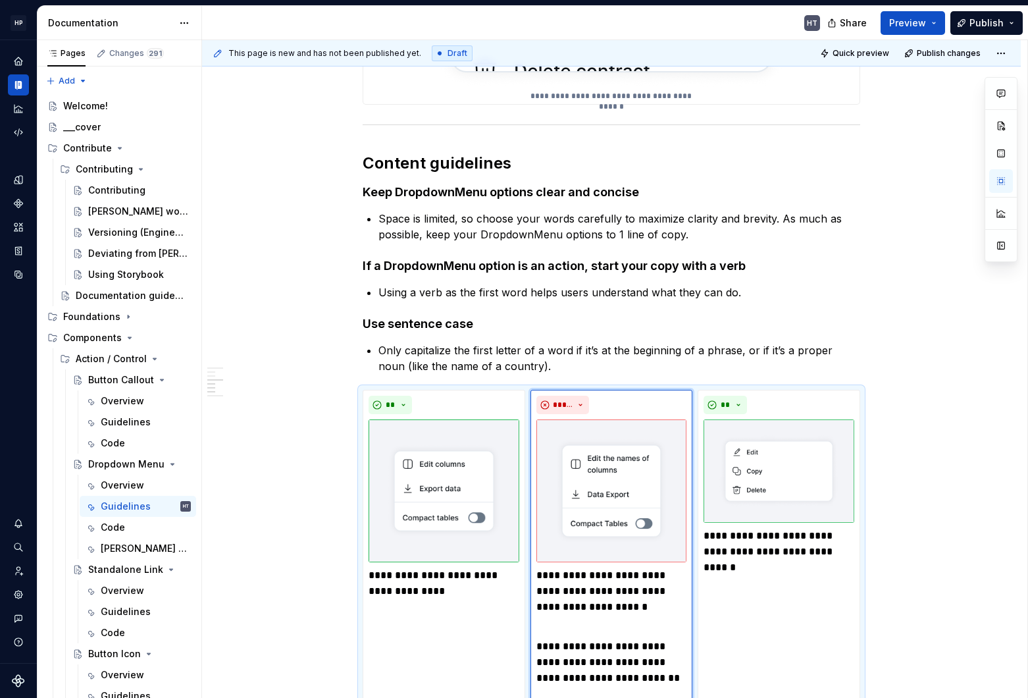
scroll to position [1746, 0]
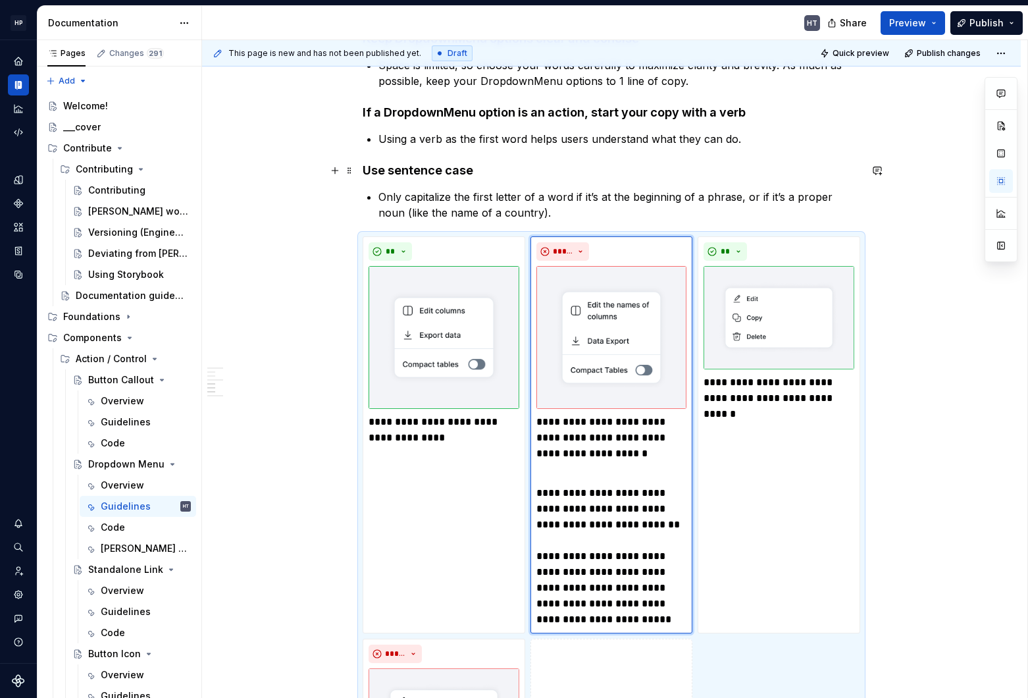
click at [490, 176] on h4 "Use sentence case" at bounding box center [611, 171] width 497 height 16
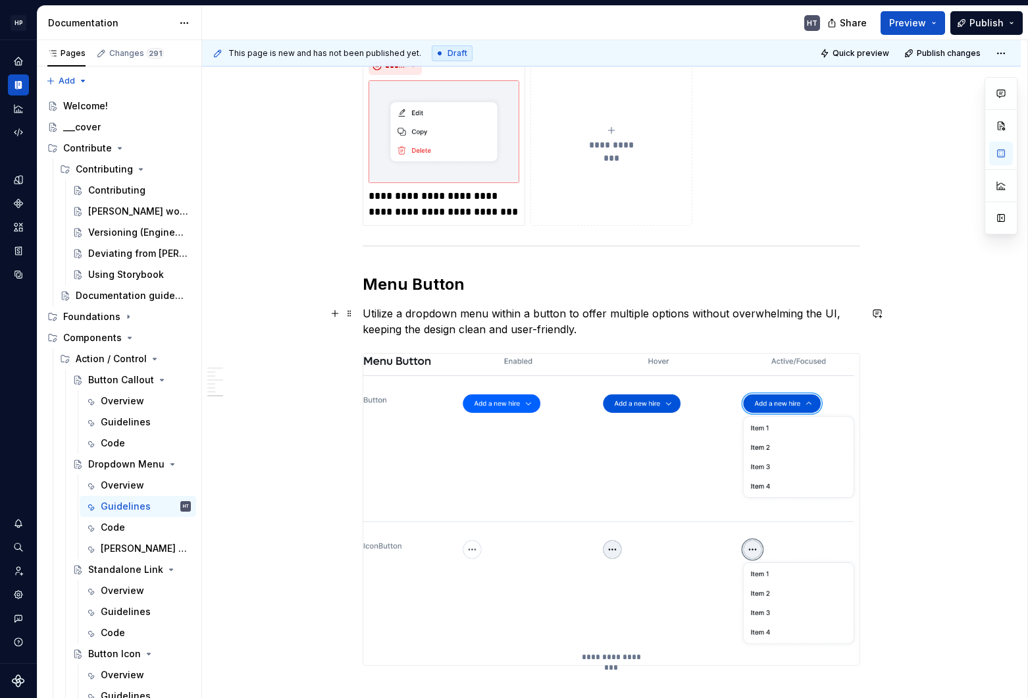
scroll to position [2526, 0]
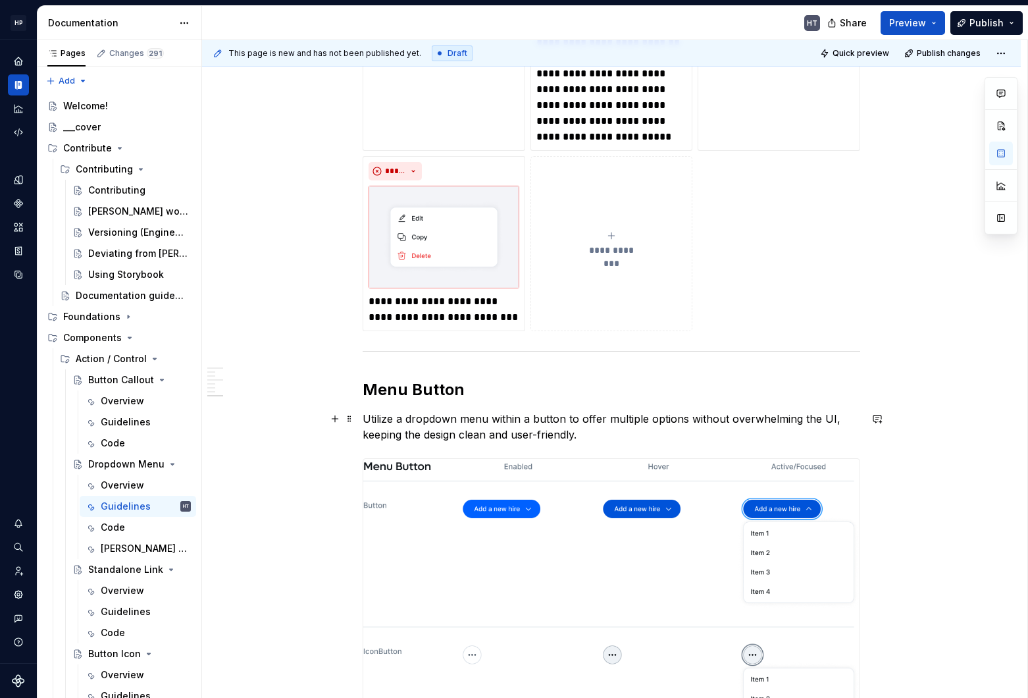
click at [587, 428] on p "Utilize a dropdown menu within a button to offer multiple options without overw…" at bounding box center [611, 427] width 497 height 32
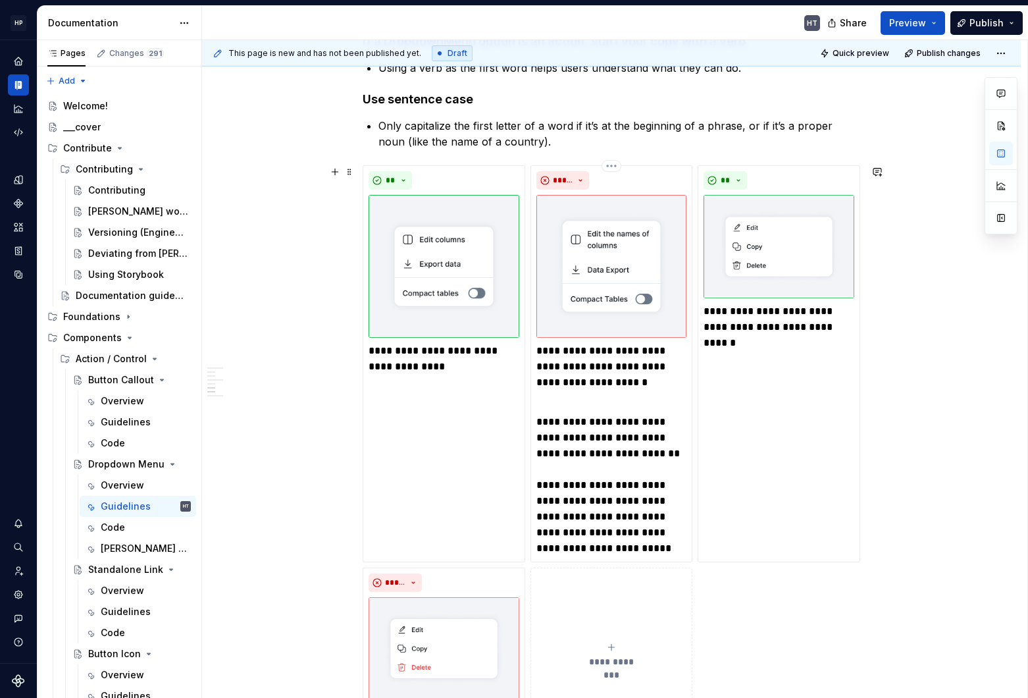
scroll to position [1767, 0]
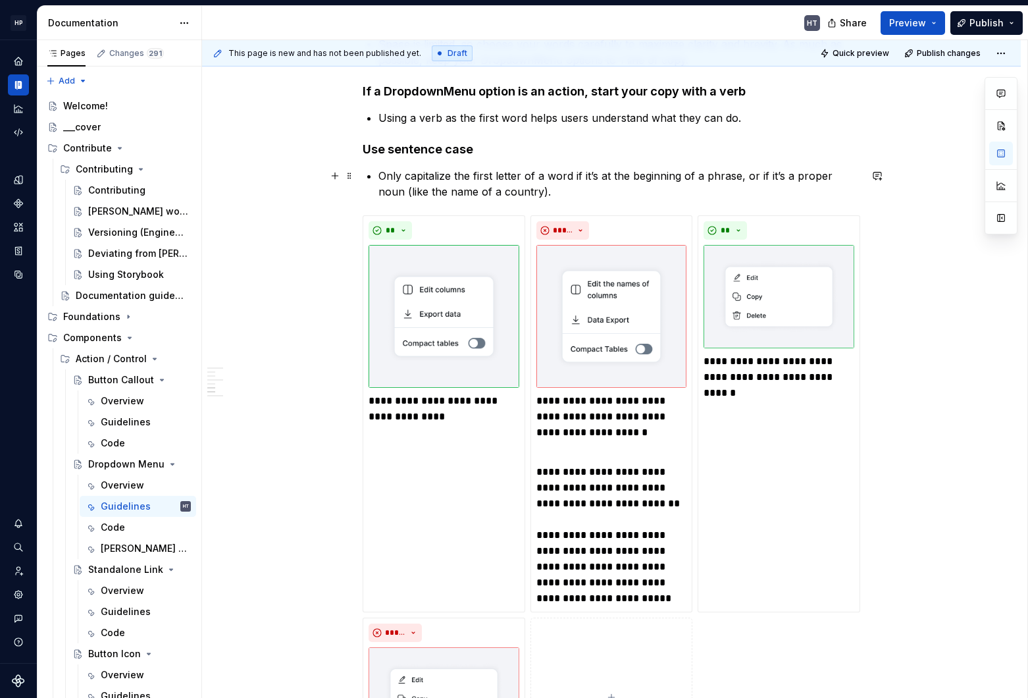
click at [553, 193] on p "Only capitalize the first letter of a word if it’s at the beginning of a phrase…" at bounding box center [619, 184] width 482 height 32
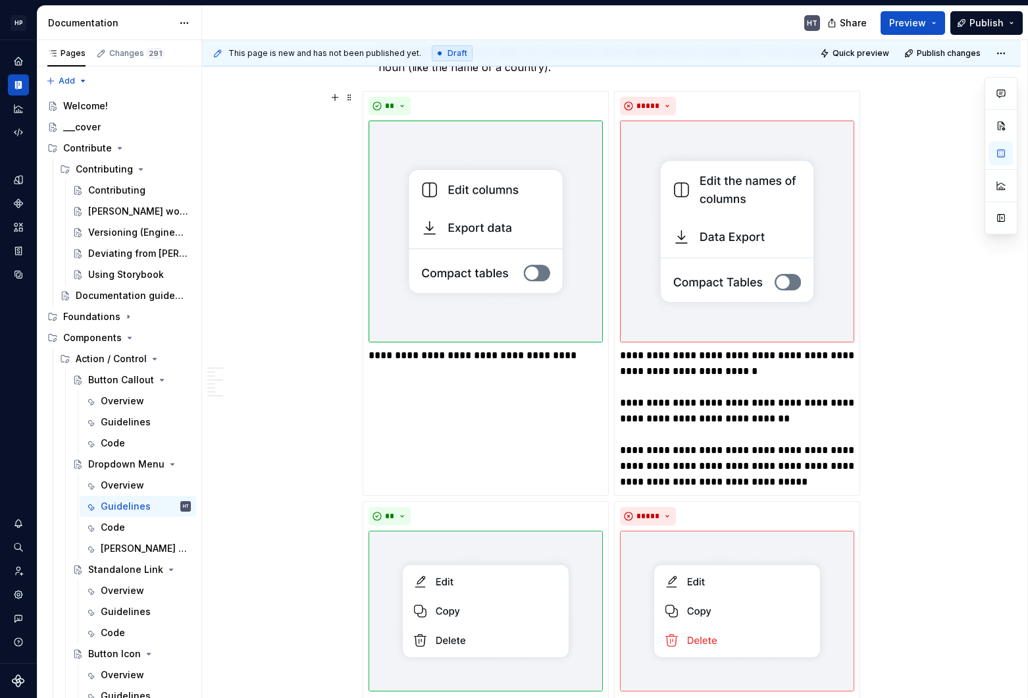
scroll to position [1908, 0]
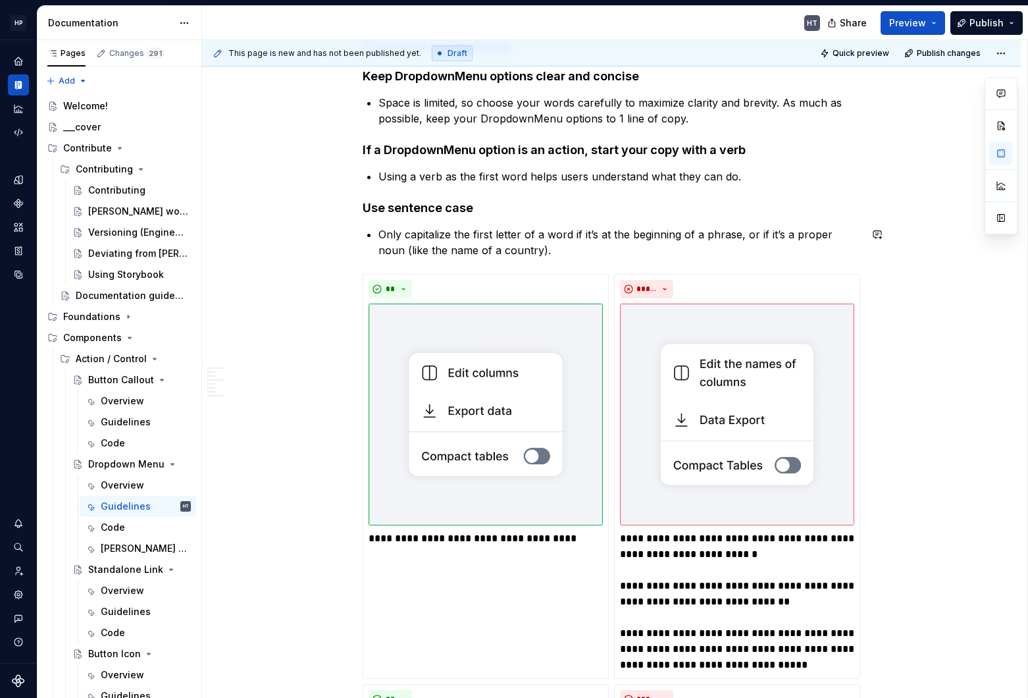
click at [560, 252] on p "Only capitalize the first letter of a word if it’s at the beginning of a phrase…" at bounding box center [619, 242] width 482 height 32
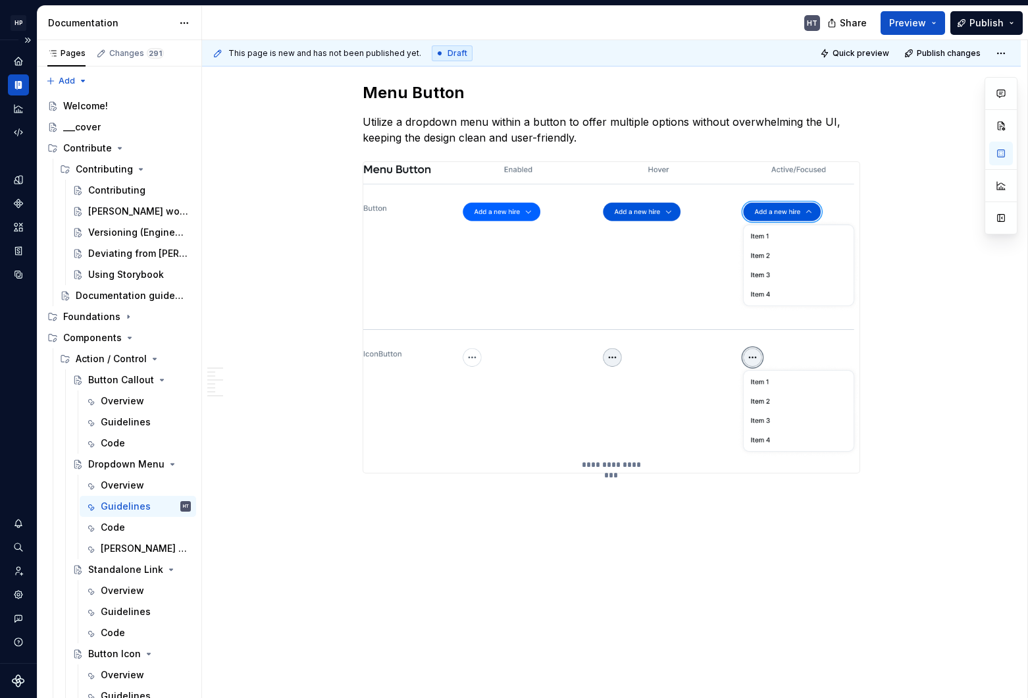
scroll to position [2634, 0]
click at [88, 126] on div "___cover" at bounding box center [82, 126] width 38 height 13
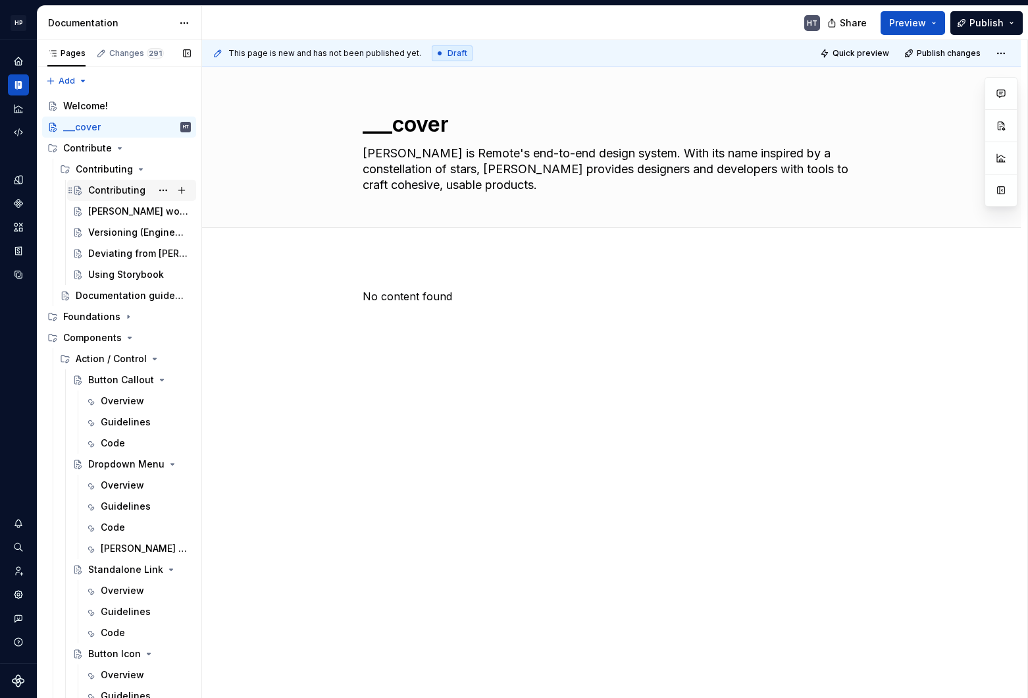
click at [107, 188] on div "Contributing" at bounding box center [116, 190] width 57 height 13
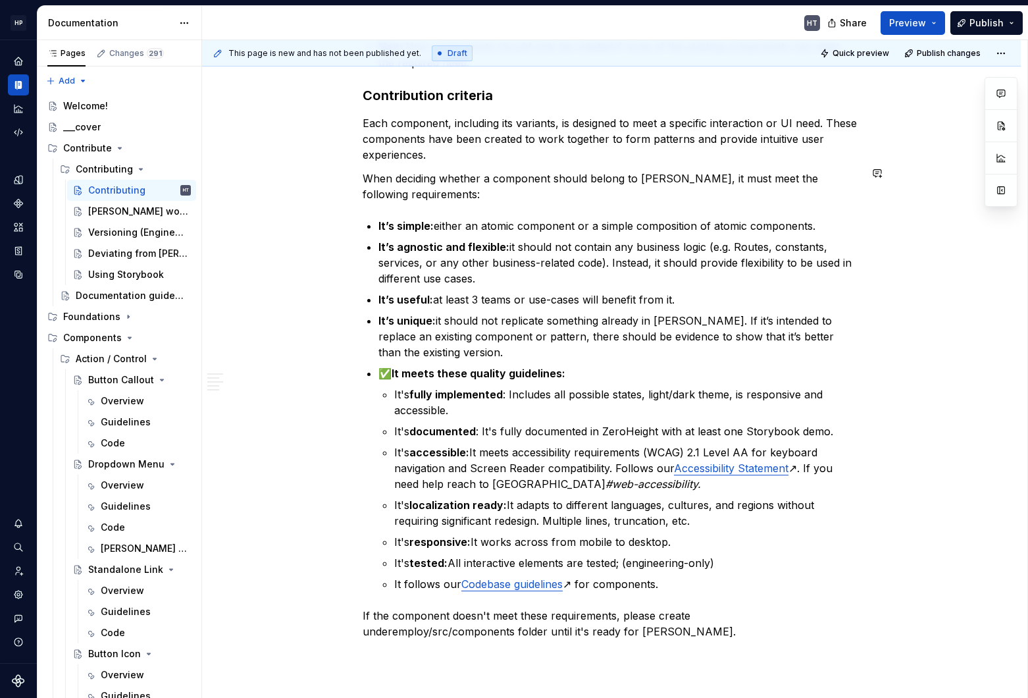
scroll to position [1295, 0]
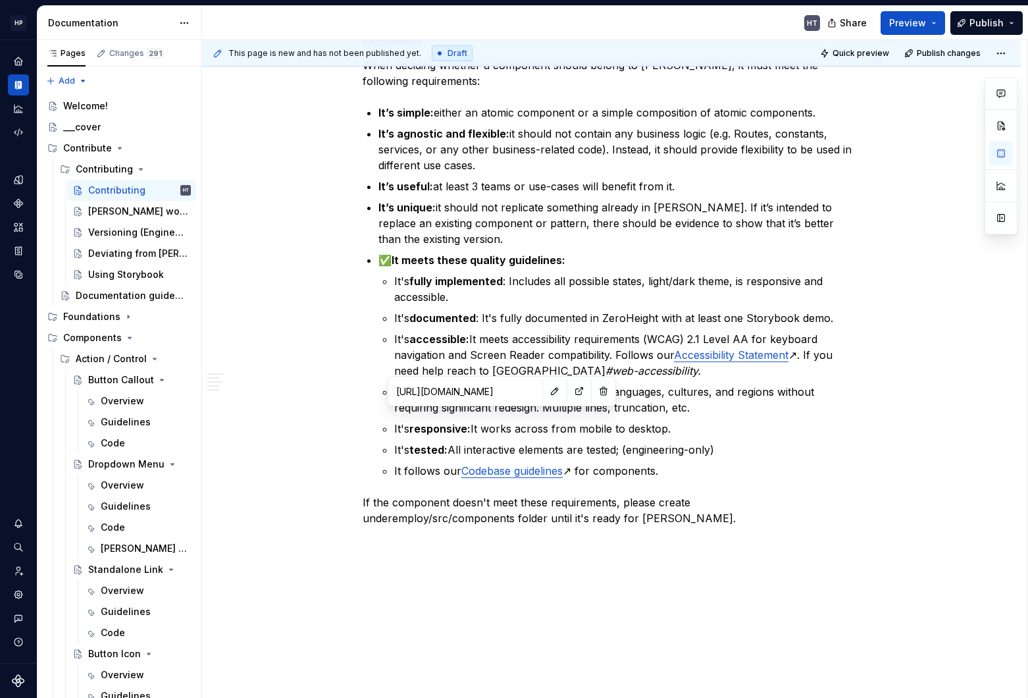
click at [484, 463] on p "It follows our Codebase guidelines ↗ for components." at bounding box center [627, 471] width 466 height 16
click at [116, 426] on div "Guidelines" at bounding box center [126, 421] width 50 height 13
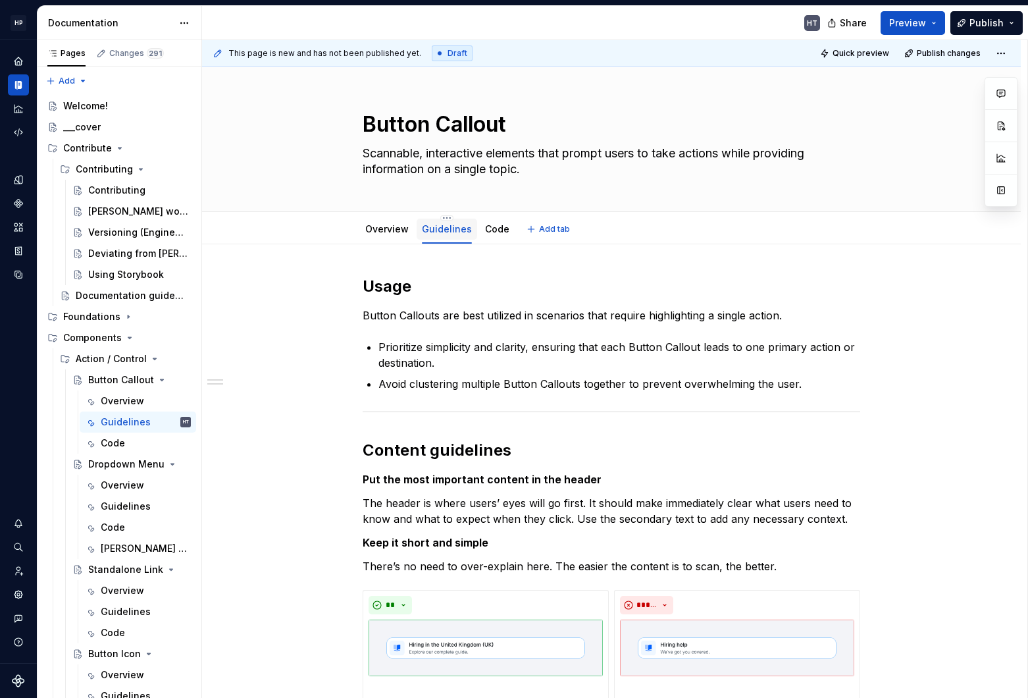
scroll to position [1, 0]
click at [378, 222] on link "Overview" at bounding box center [386, 227] width 43 height 11
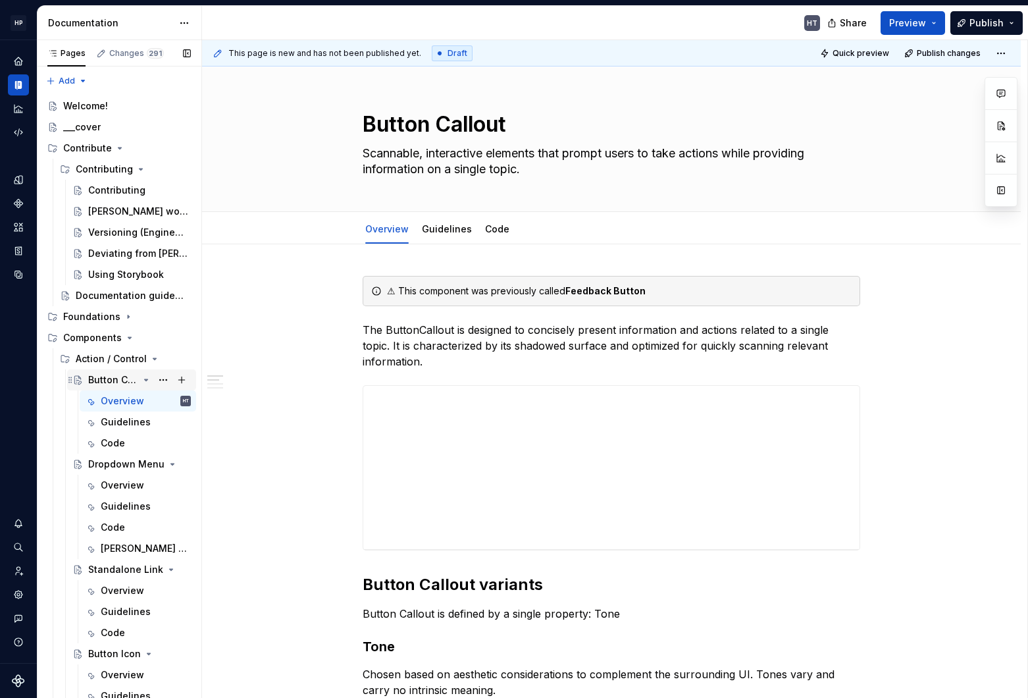
click at [97, 382] on div "Button Callout" at bounding box center [113, 379] width 50 height 13
click at [141, 375] on icon "Page tree" at bounding box center [146, 379] width 11 height 11
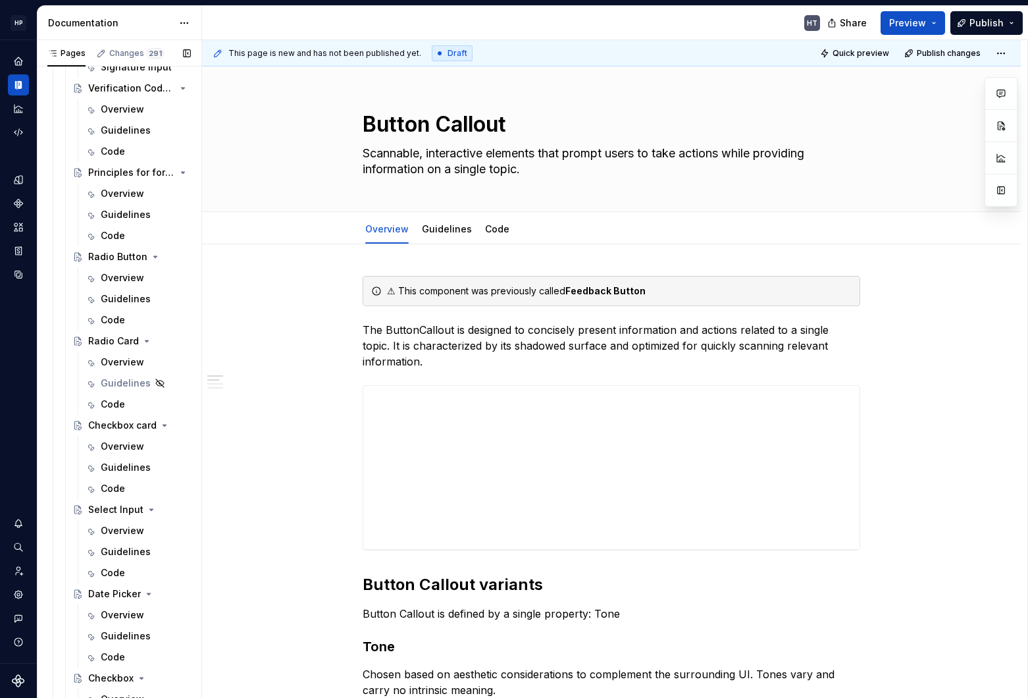
scroll to position [2198, 0]
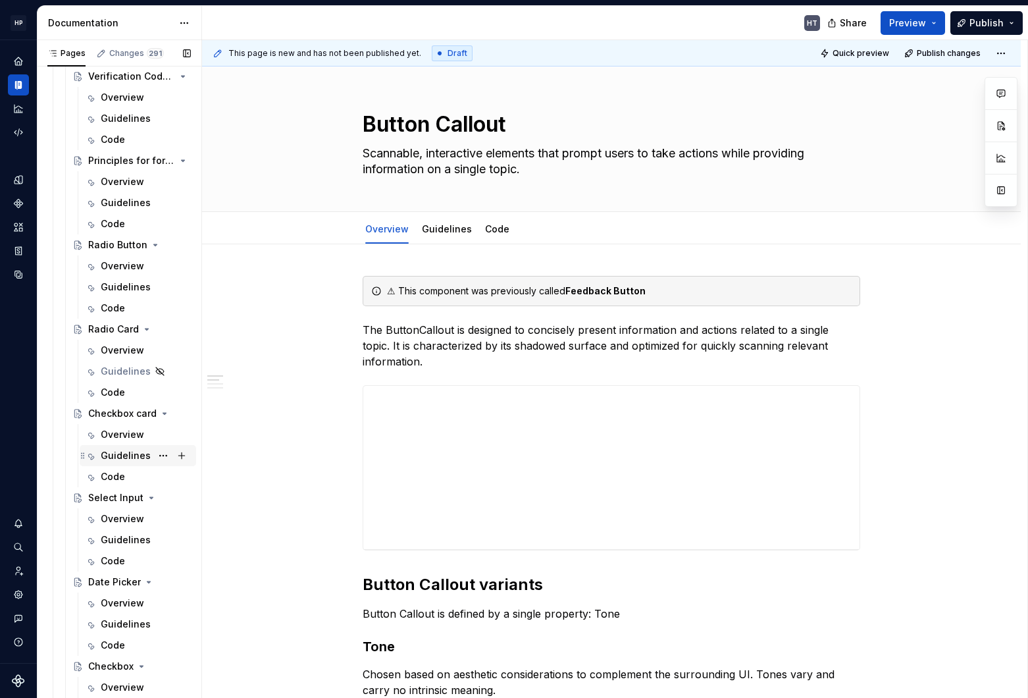
click at [113, 453] on div "Guidelines" at bounding box center [126, 455] width 50 height 13
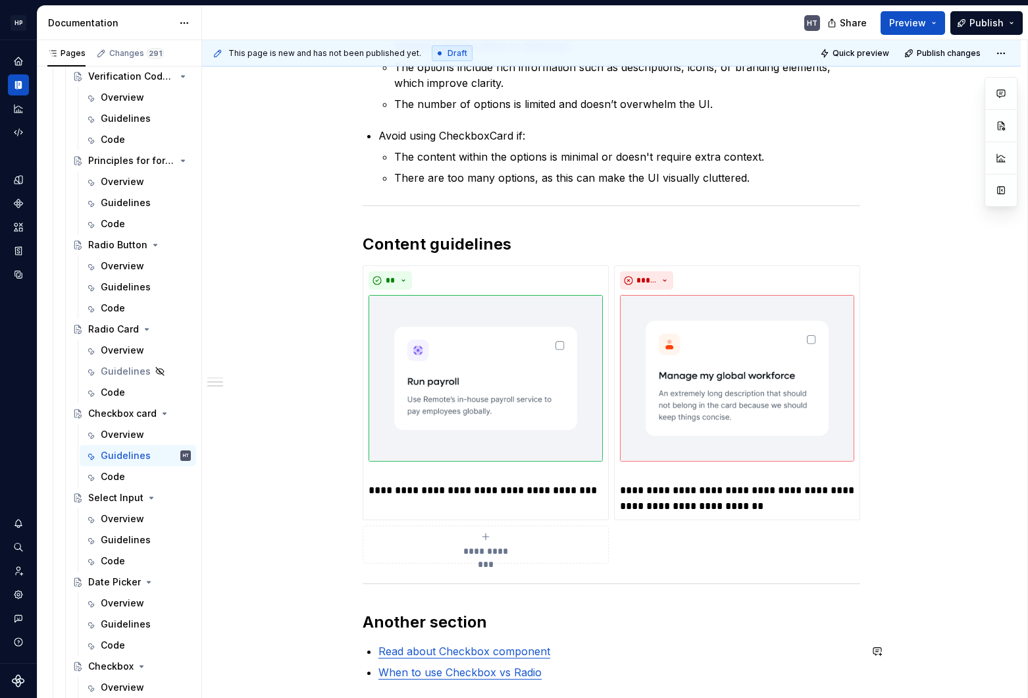
scroll to position [576, 0]
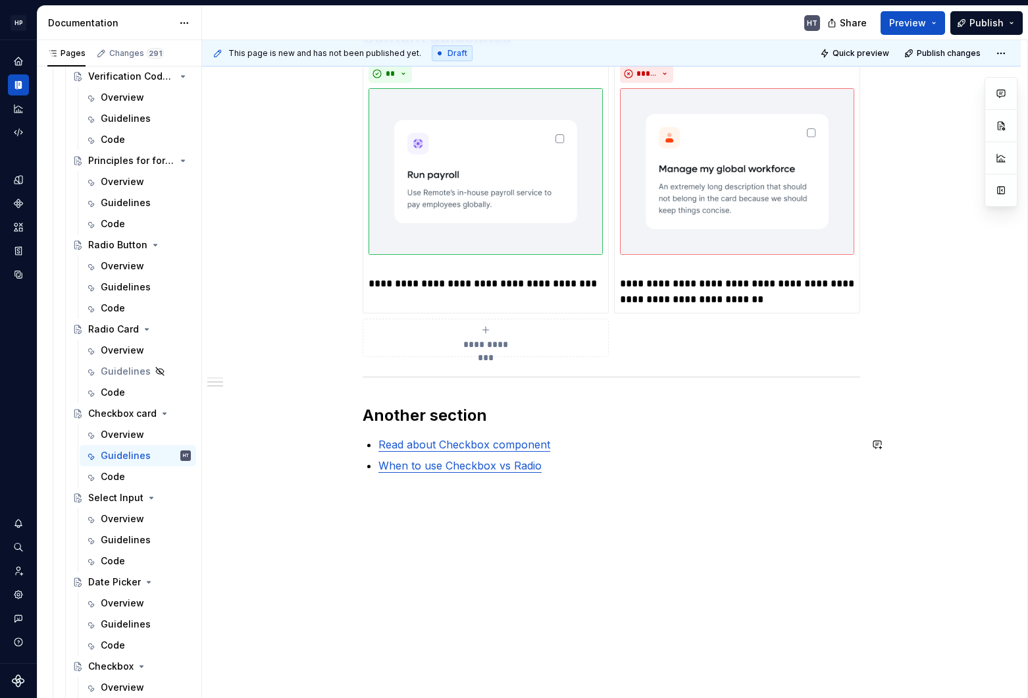
click at [442, 447] on link "Read about Checkbox component" at bounding box center [464, 444] width 172 height 13
click at [458, 537] on div "**********" at bounding box center [611, 183] width 819 height 1030
click at [250, 453] on div "**********" at bounding box center [611, 198] width 819 height 1061
click at [482, 445] on link "Read about Checkbox component" at bounding box center [464, 444] width 172 height 13
click at [454, 469] on link "When to use Checkbox vs Radio" at bounding box center [459, 465] width 163 height 13
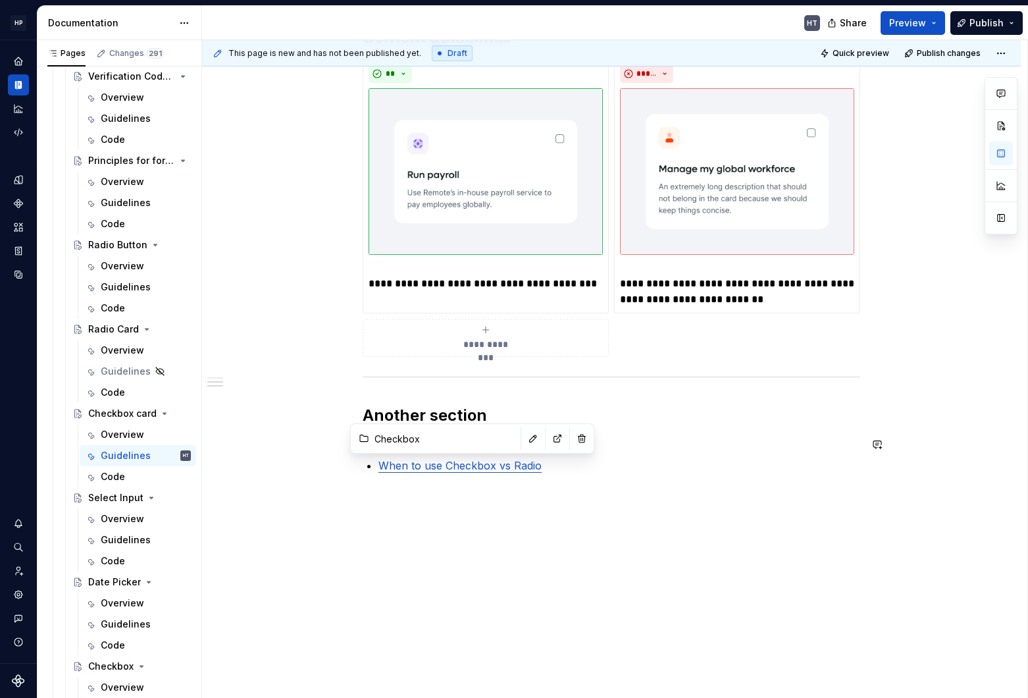
click at [445, 522] on div "**********" at bounding box center [614, 369] width 825 height 658
click at [111, 622] on div "Guidelines" at bounding box center [126, 623] width 50 height 13
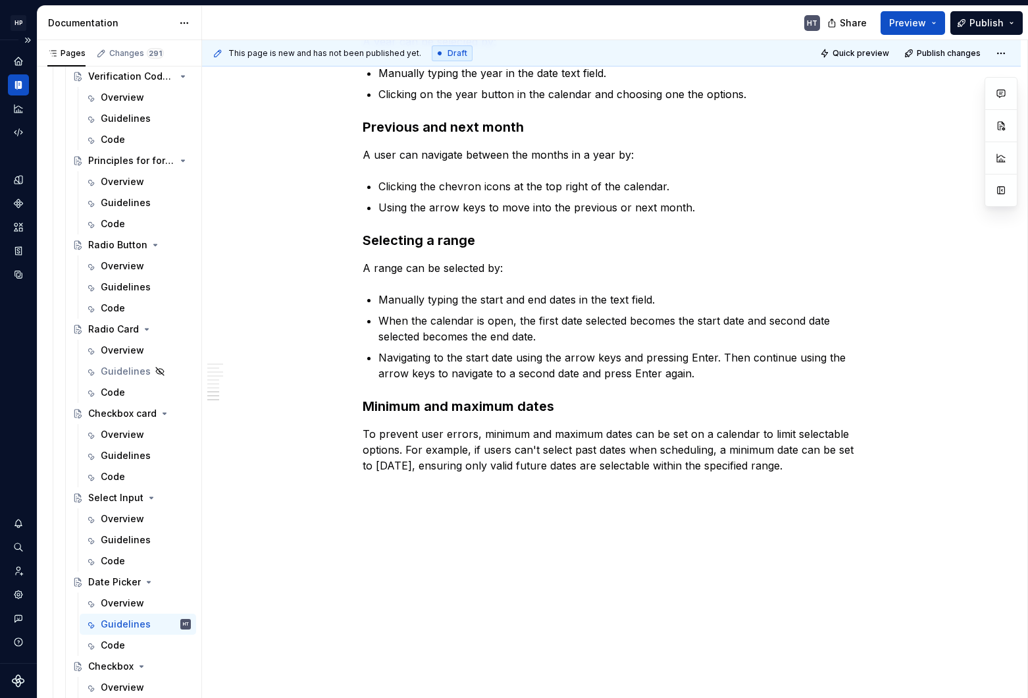
scroll to position [2198, 0]
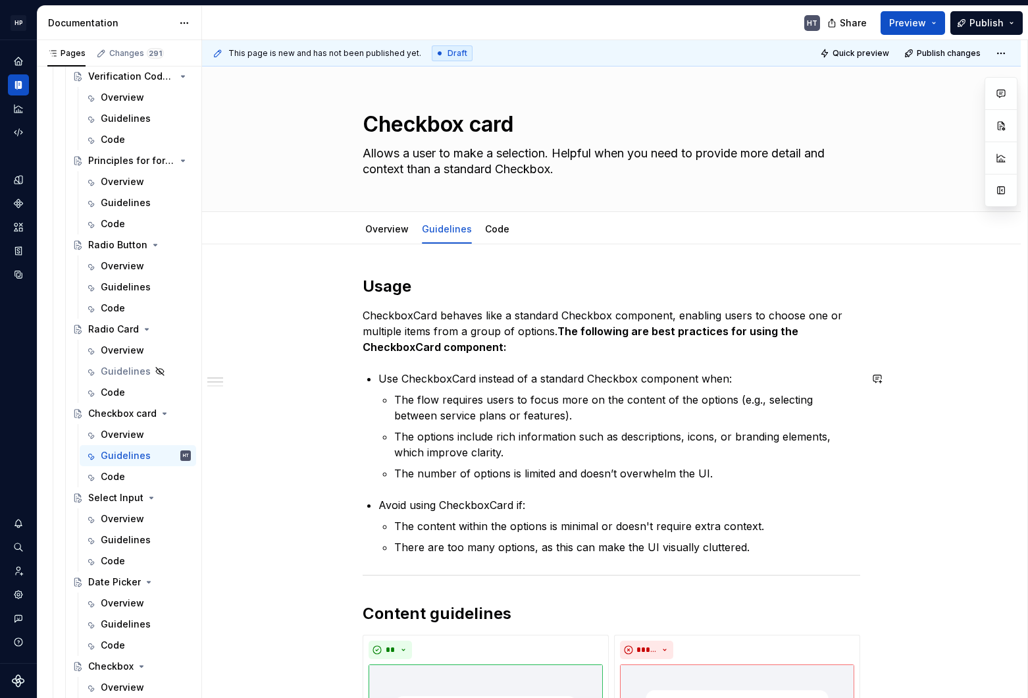
scroll to position [576, 0]
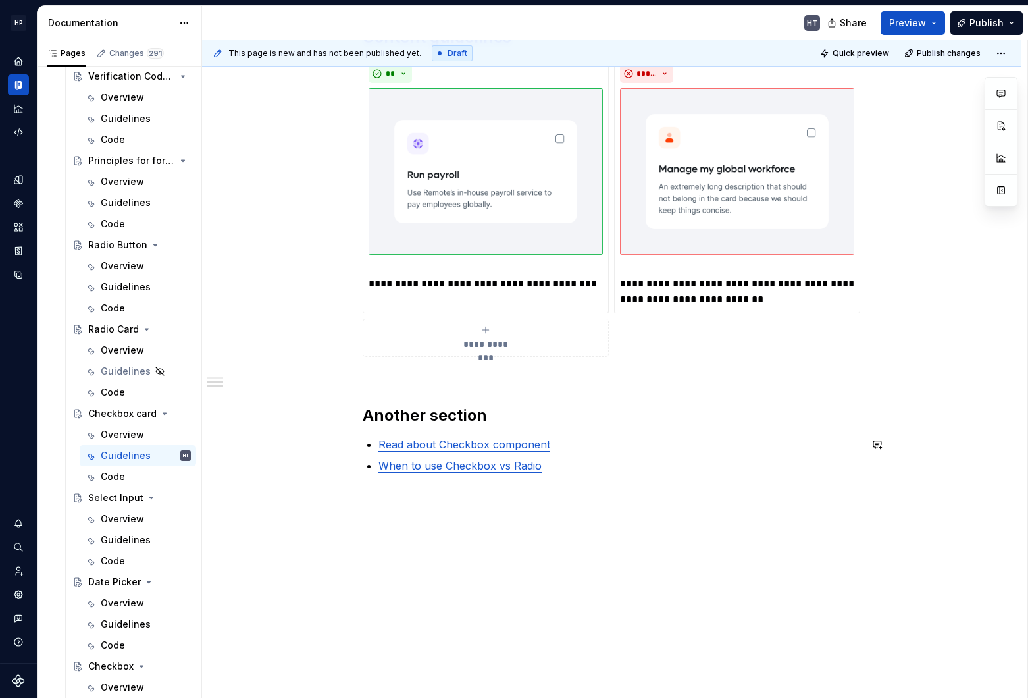
click at [435, 415] on h2 "Another section" at bounding box center [611, 415] width 497 height 21
click at [428, 448] on link "Read about Checkbox component" at bounding box center [464, 444] width 172 height 13
click at [428, 463] on link "When to use Checkbox vs Radio" at bounding box center [459, 465] width 163 height 13
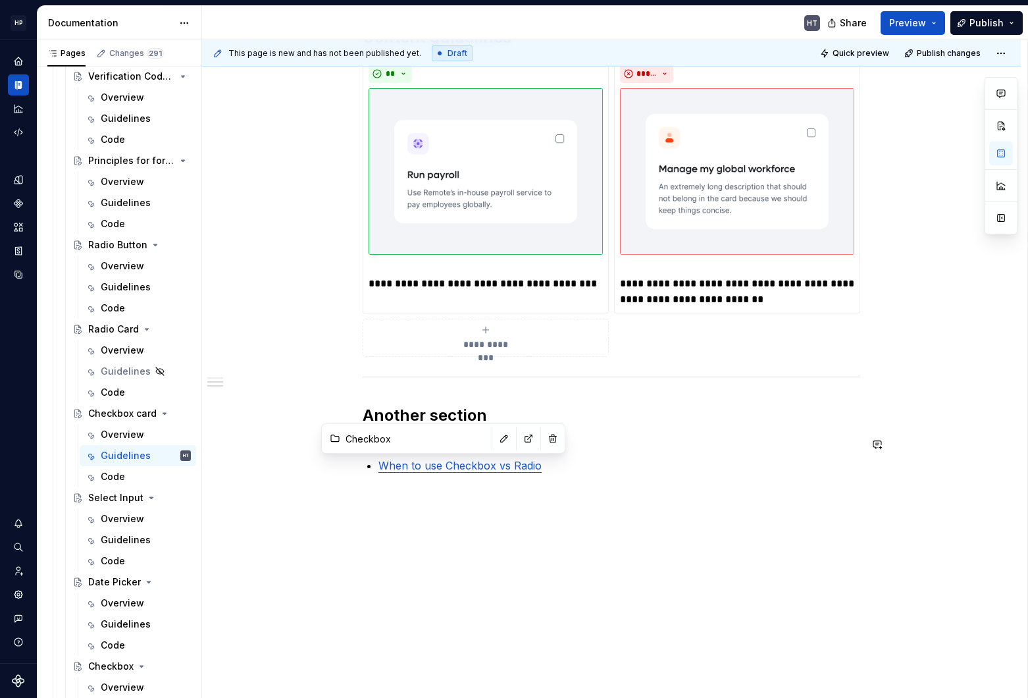
click at [630, 461] on p "When to use Checkbox vs Radio" at bounding box center [619, 465] width 482 height 16
click at [458, 444] on link "Read about Checkbox component" at bounding box center [464, 444] width 172 height 13
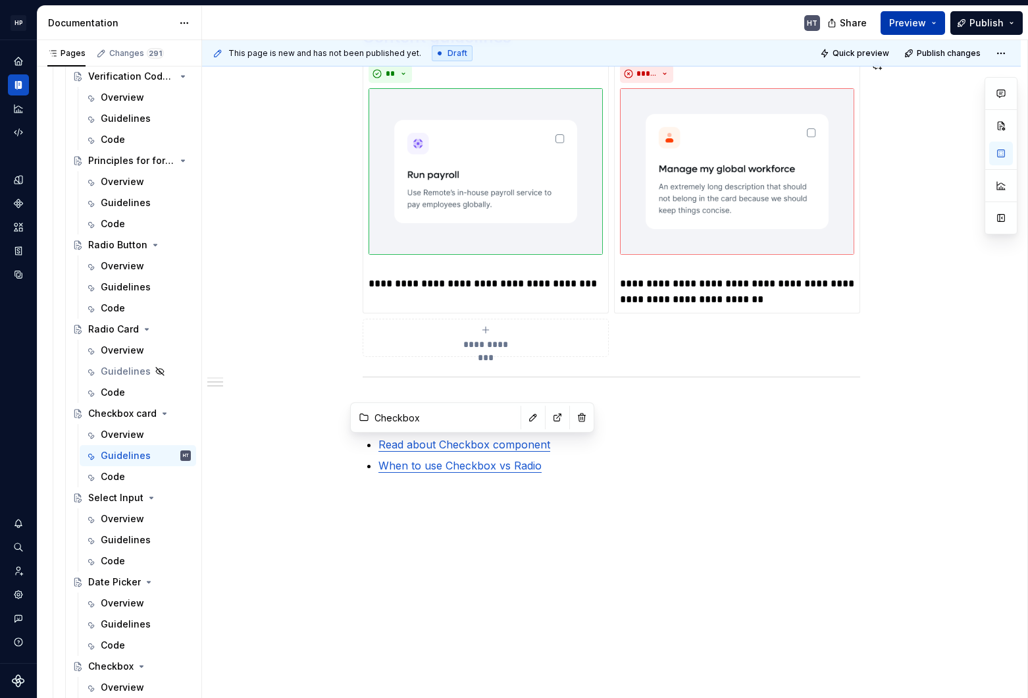
click at [921, 29] on button "Preview" at bounding box center [912, 23] width 64 height 24
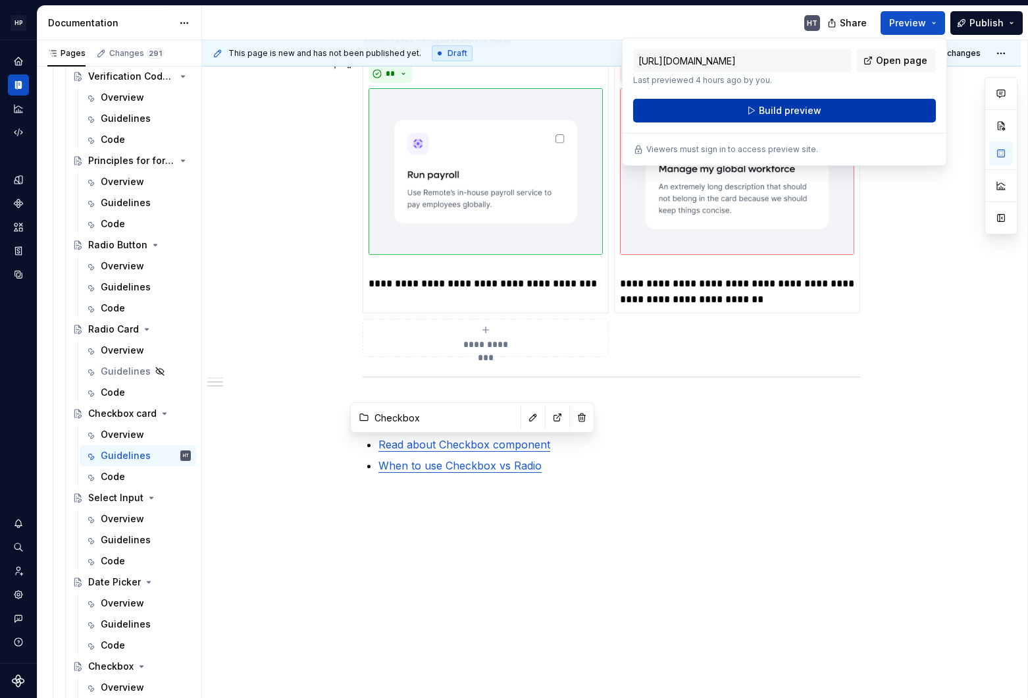
click at [876, 110] on button "Build preview" at bounding box center [784, 111] width 303 height 24
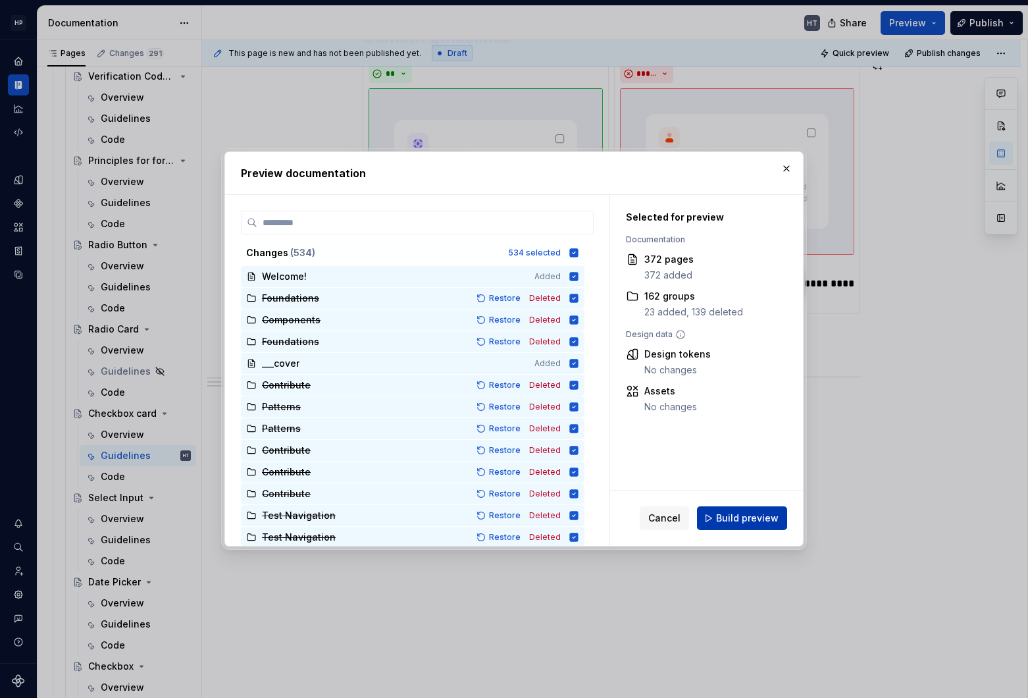
click at [716, 517] on button "Build preview" at bounding box center [742, 518] width 90 height 24
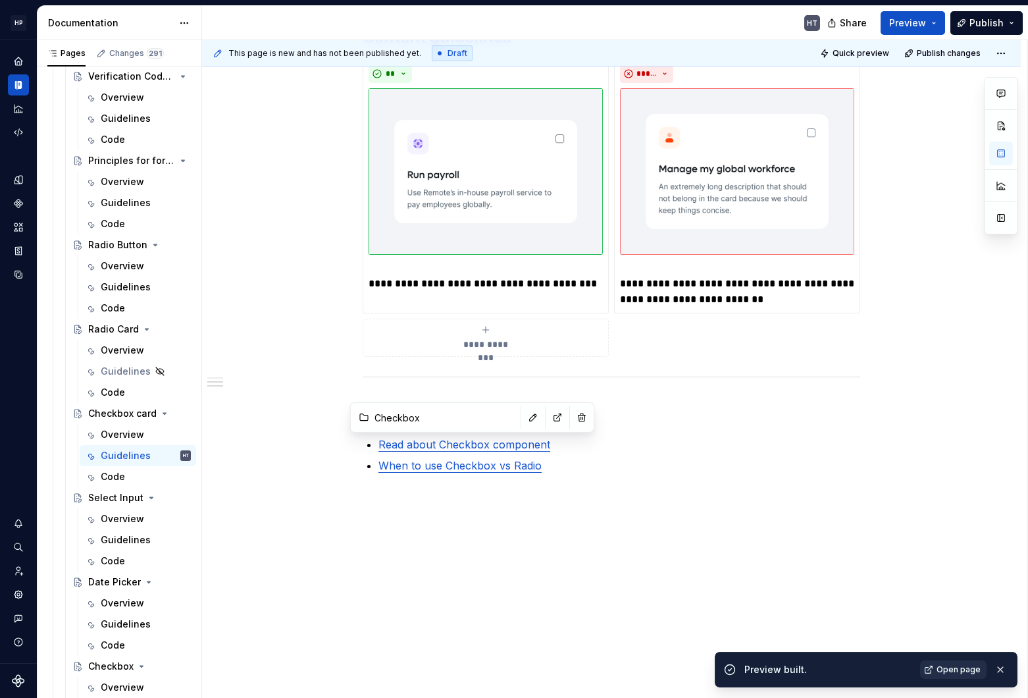
click at [946, 667] on span "Open page" at bounding box center [958, 669] width 44 height 11
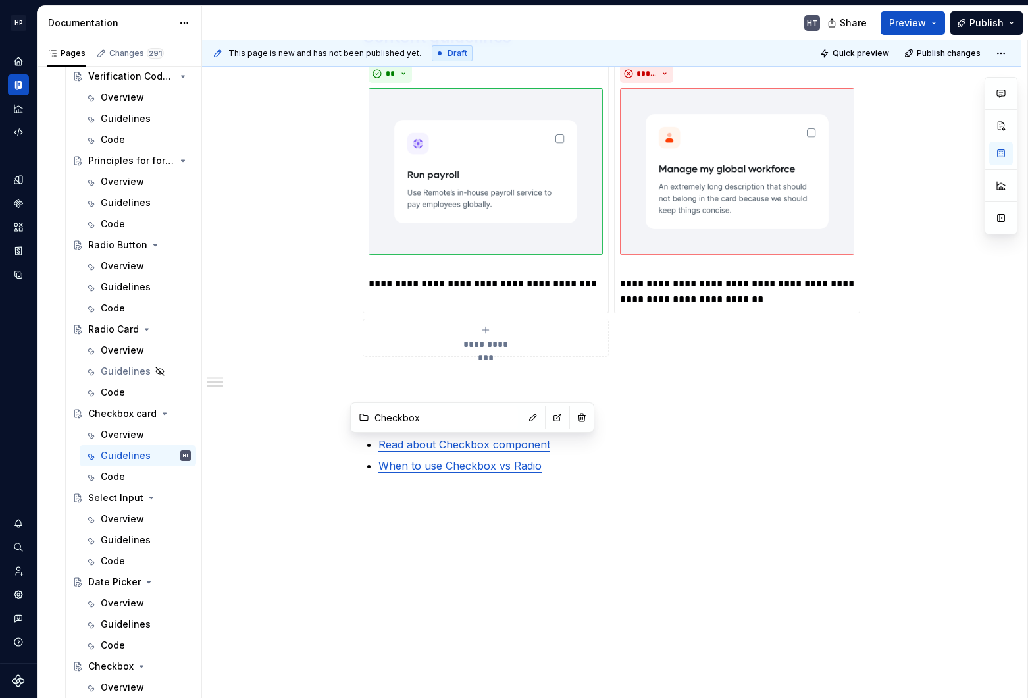
click at [417, 529] on div "**********" at bounding box center [614, 369] width 825 height 658
click at [428, 452] on ul "Read about Checkbox component When to use Checkbox vs Radio" at bounding box center [619, 454] width 482 height 37
click at [434, 411] on h2 "Another section" at bounding box center [611, 415] width 497 height 21
click at [182, 26] on html "HP [DOMAIN_NAME] HT Design system data Documentation HT Share Preview Publish P…" at bounding box center [514, 349] width 1028 height 698
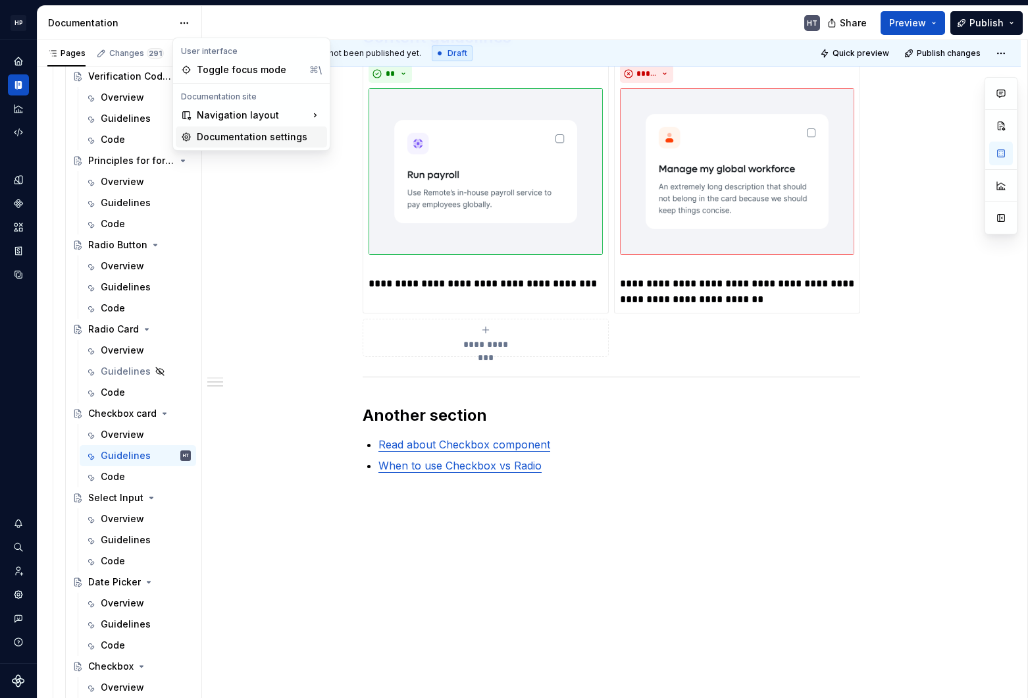
click at [223, 137] on div "Documentation settings" at bounding box center [259, 136] width 125 height 13
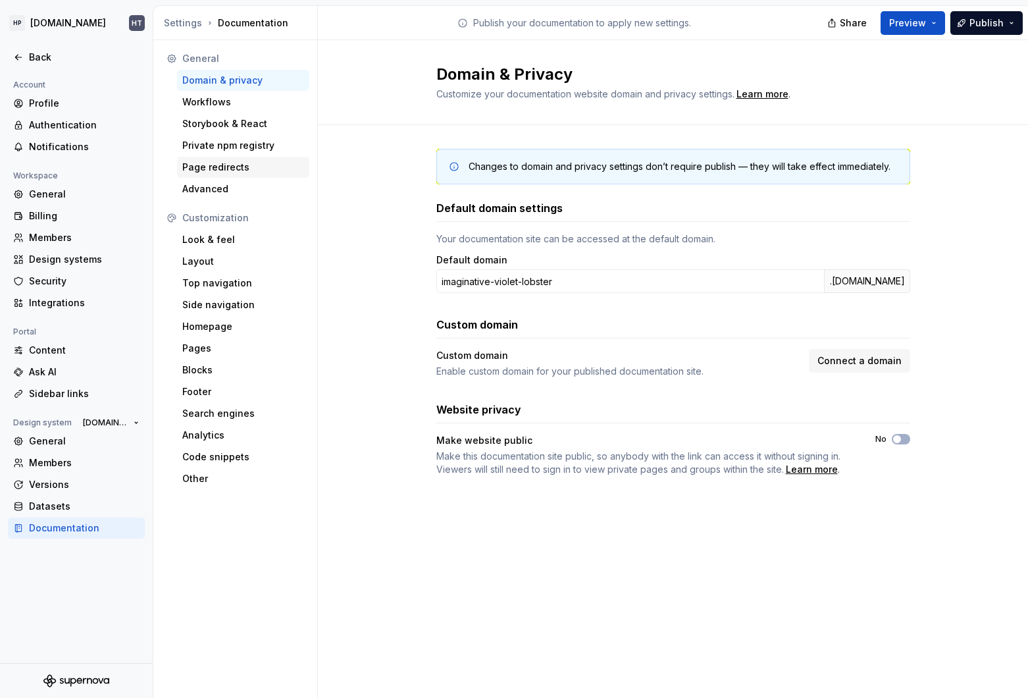
click at [231, 170] on div "Page redirects" at bounding box center [243, 167] width 122 height 13
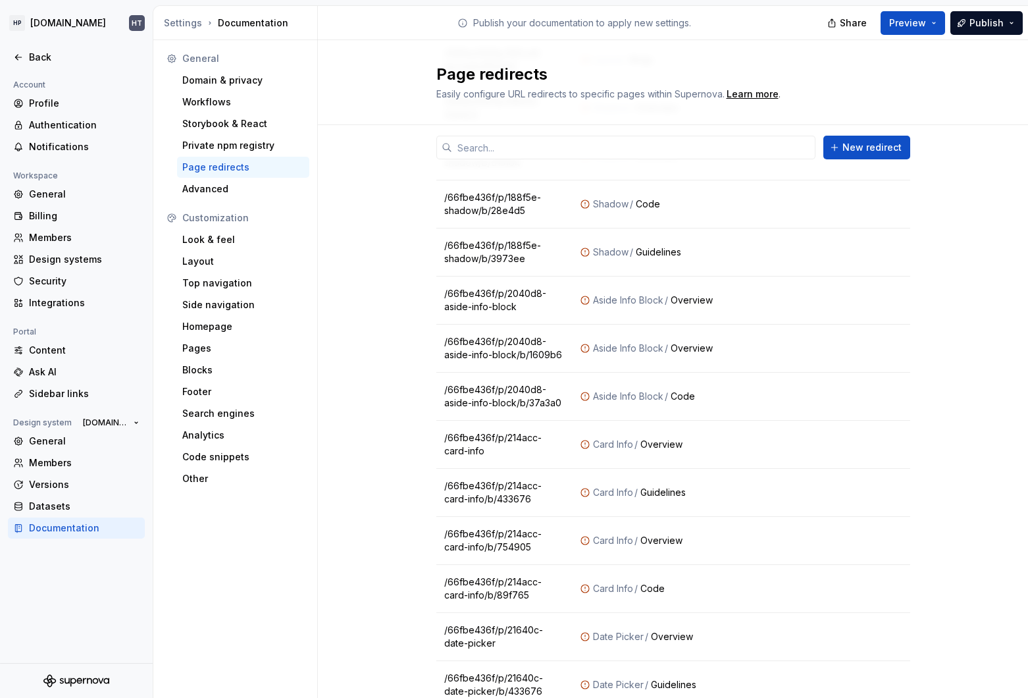
scroll to position [3657, 0]
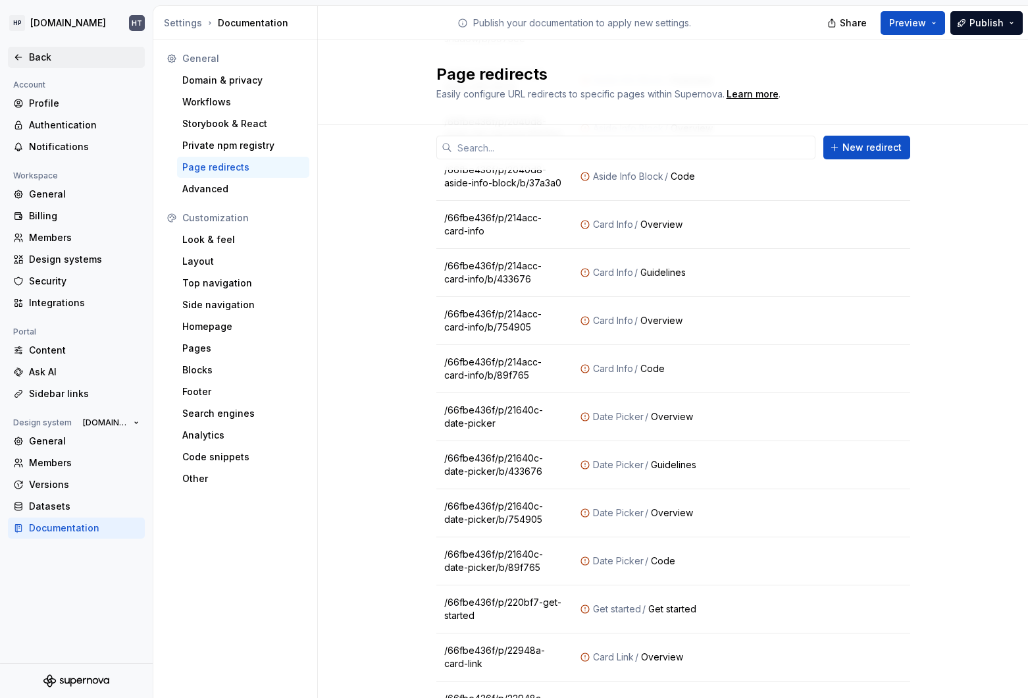
click at [32, 49] on div "Back" at bounding box center [76, 57] width 137 height 21
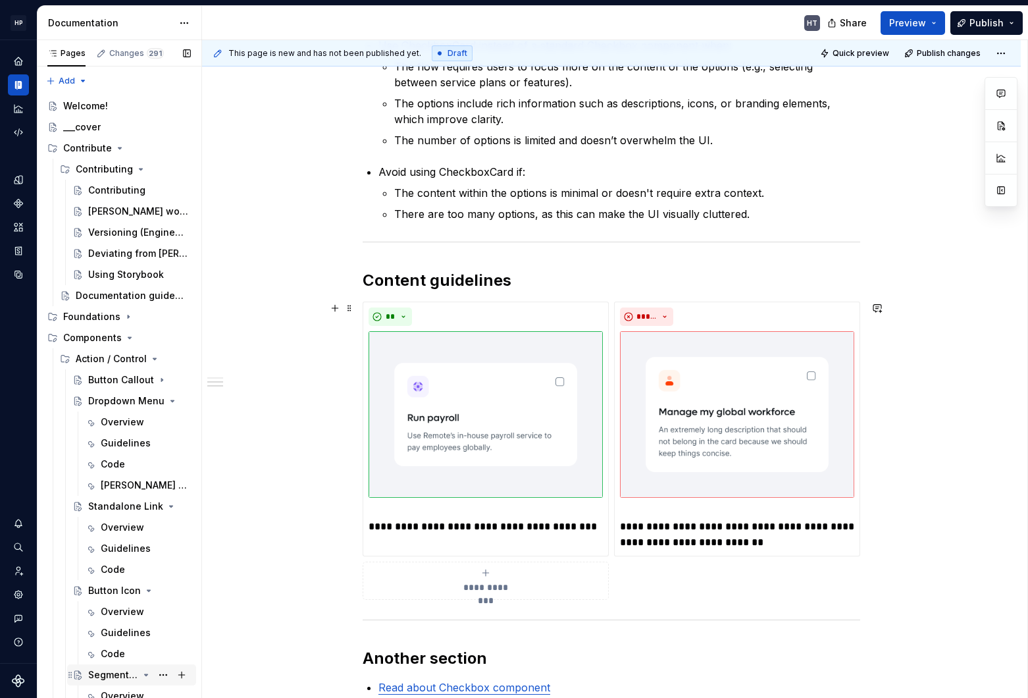
scroll to position [335, 0]
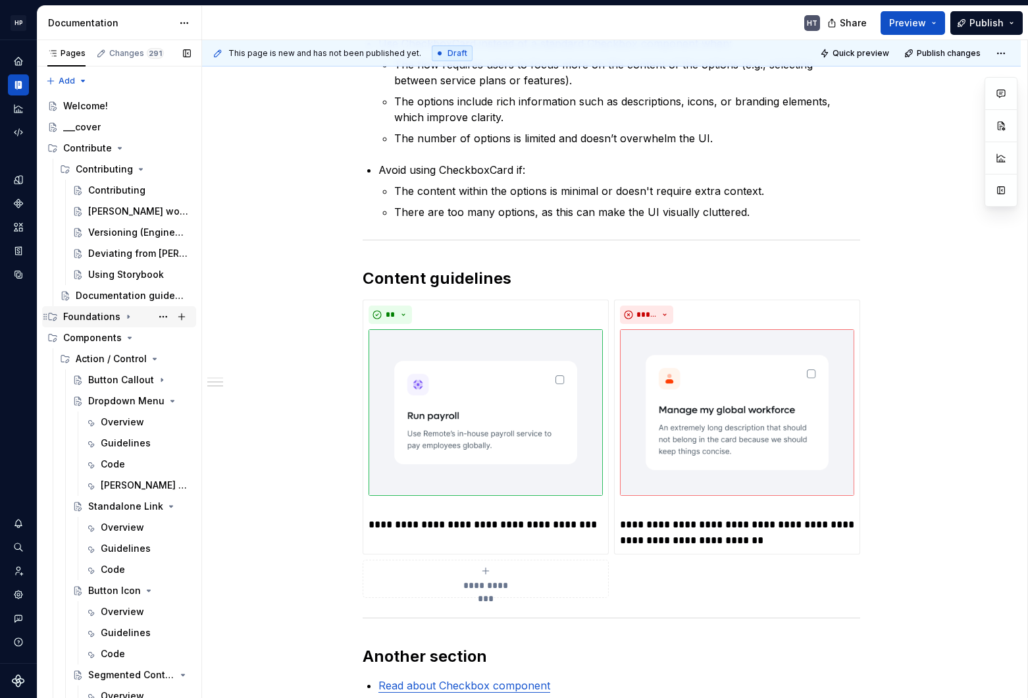
type textarea "*"
